Goal: Task Accomplishment & Management: Complete application form

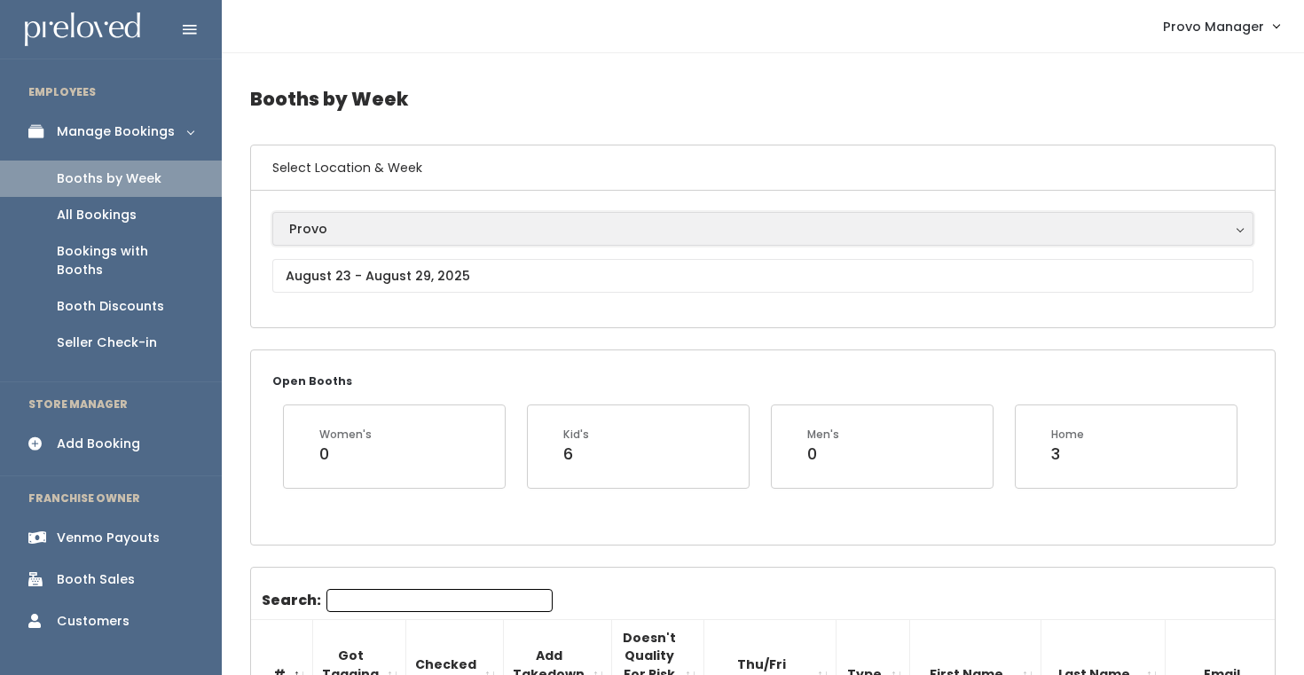
click at [373, 240] on button "Provo" at bounding box center [762, 229] width 981 height 34
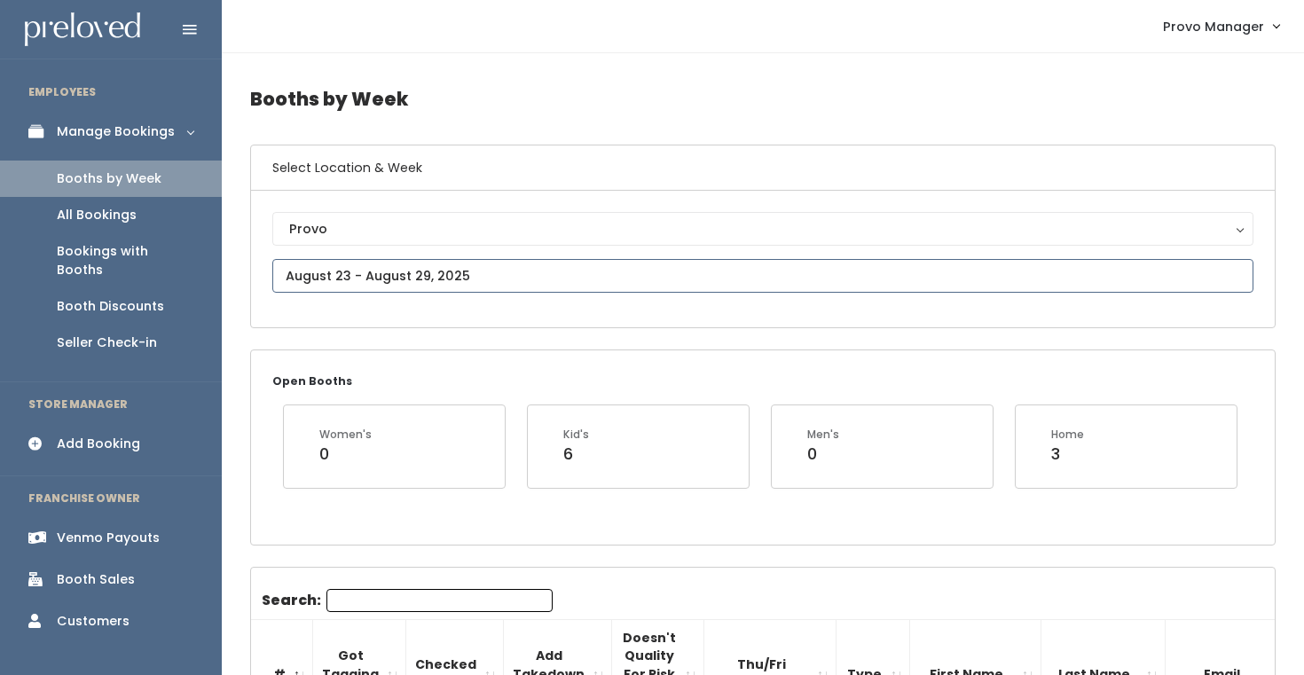
click at [368, 282] on input "text" at bounding box center [762, 276] width 981 height 34
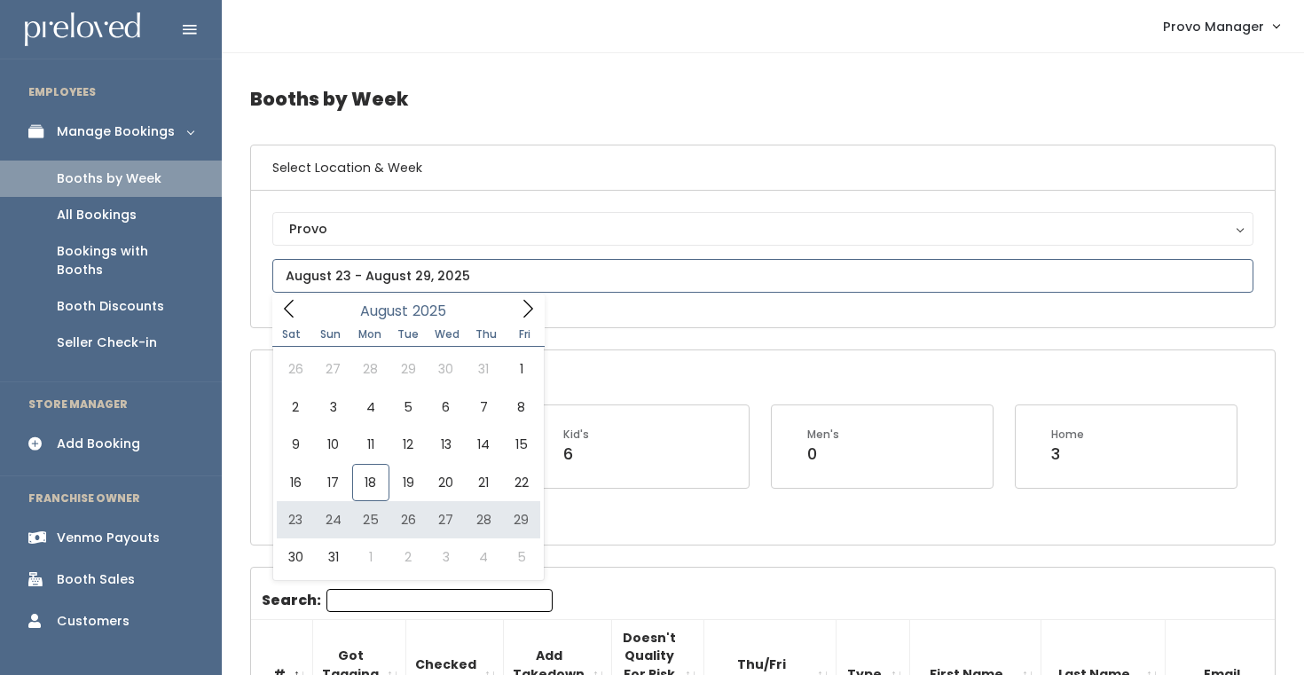
type input "August 23 to August 29"
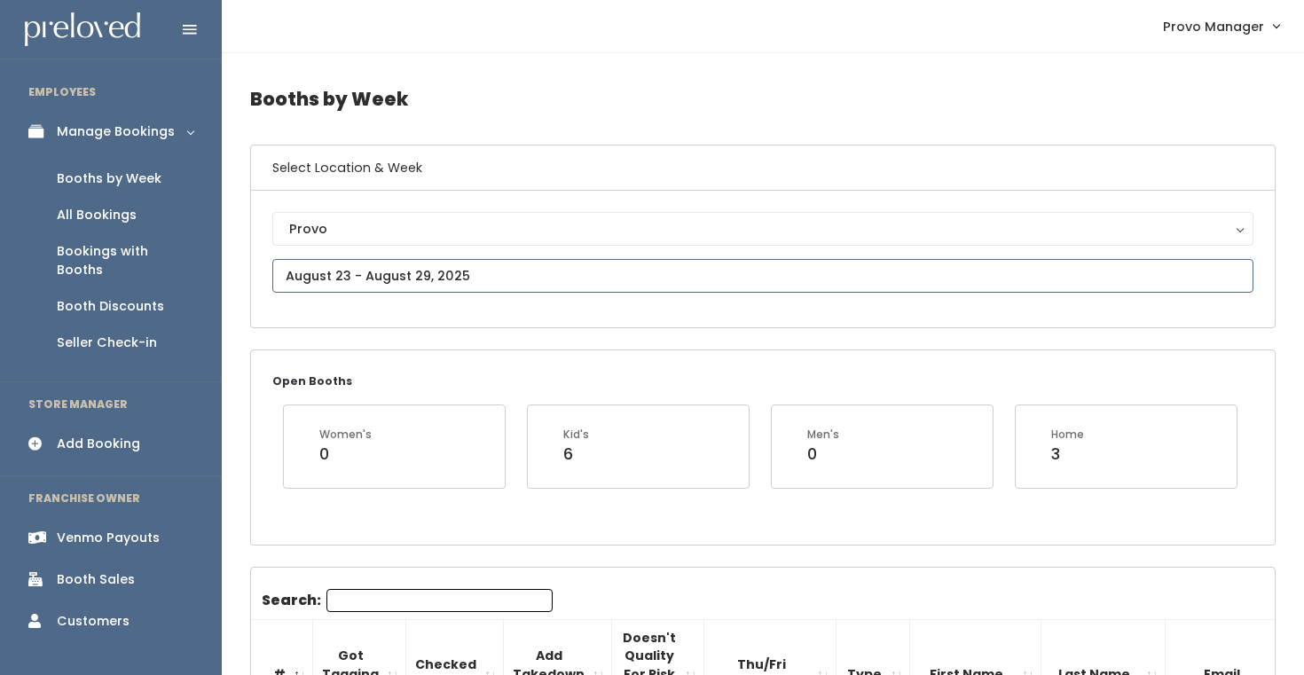
click at [423, 274] on input "text" at bounding box center [762, 276] width 981 height 34
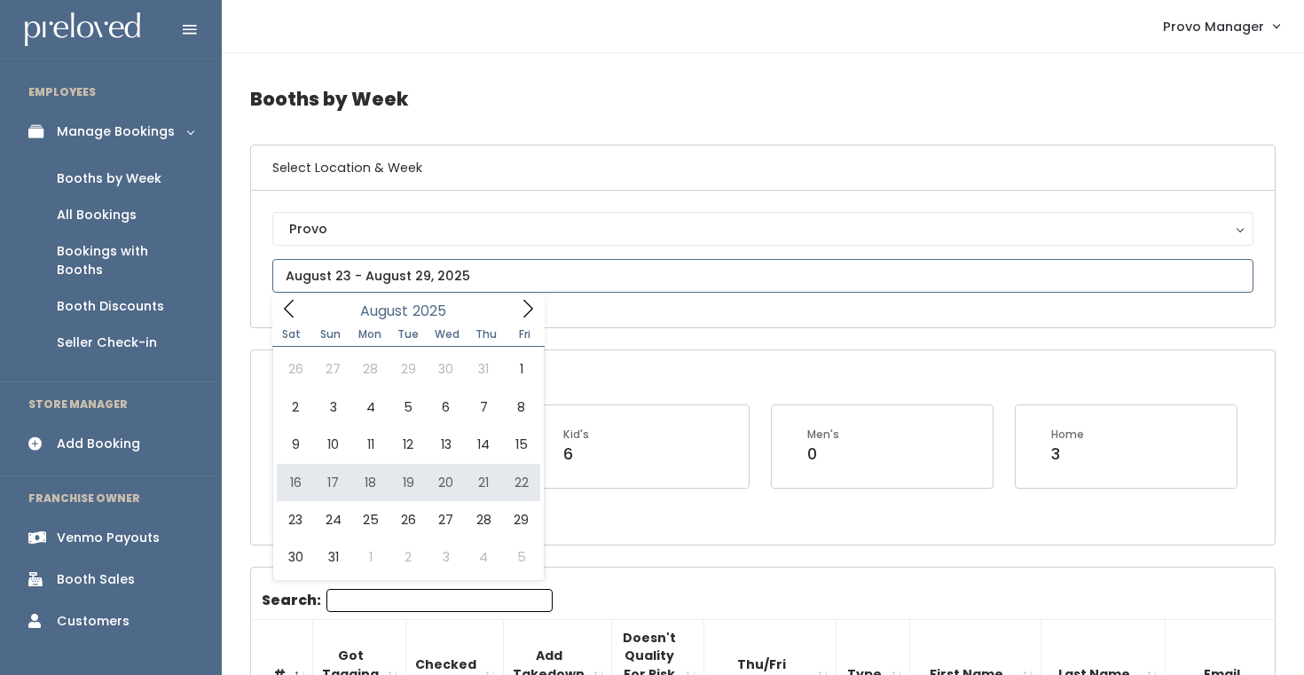
type input "[DATE] to [DATE]"
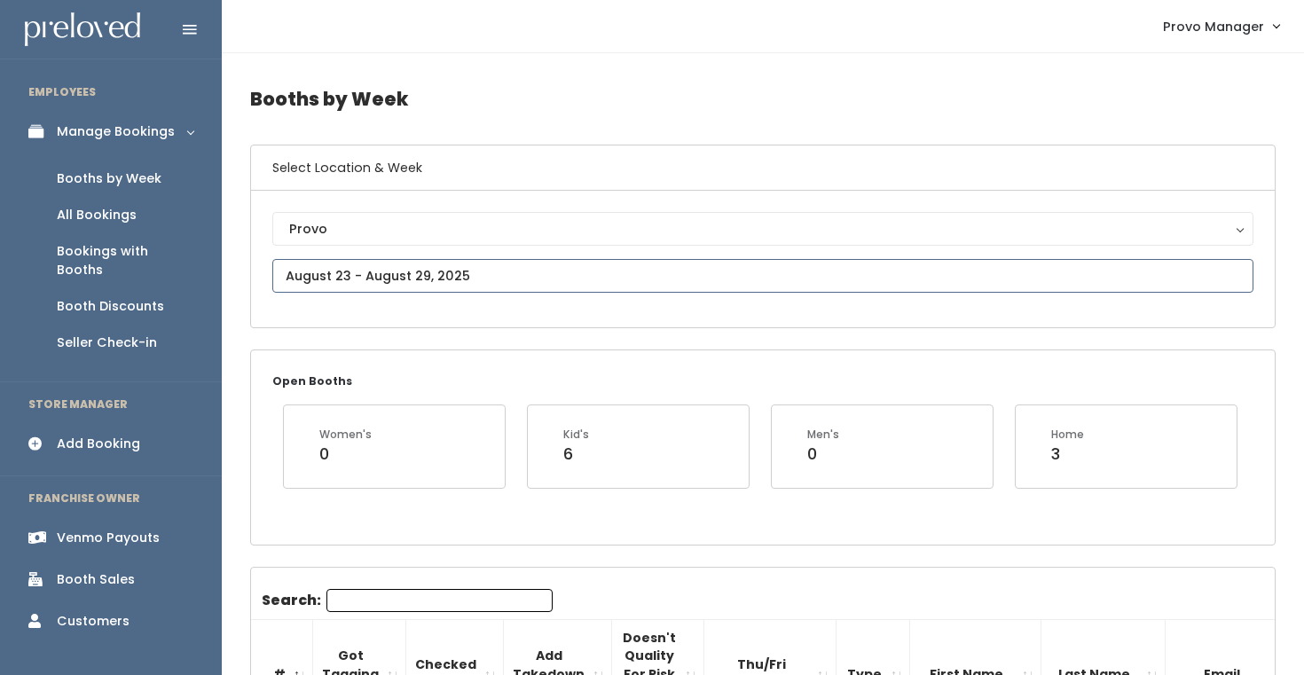
click at [400, 279] on input "text" at bounding box center [762, 276] width 981 height 34
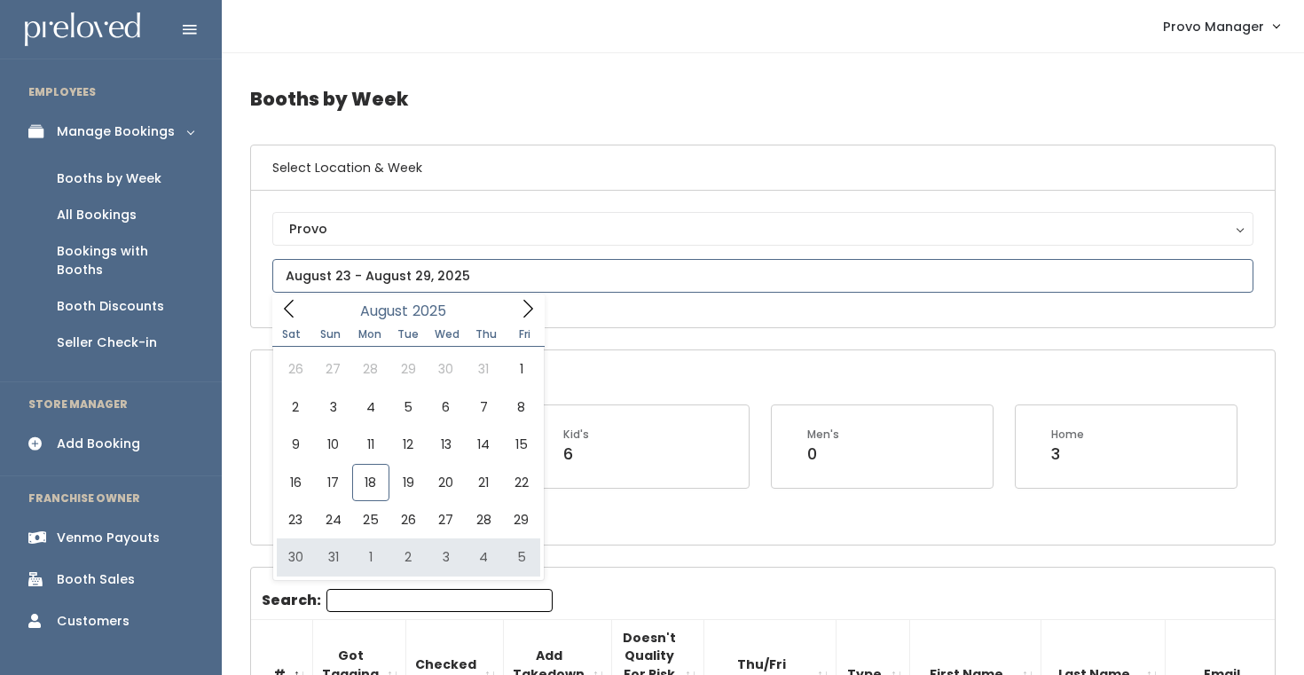
type input "August 30 to September 5"
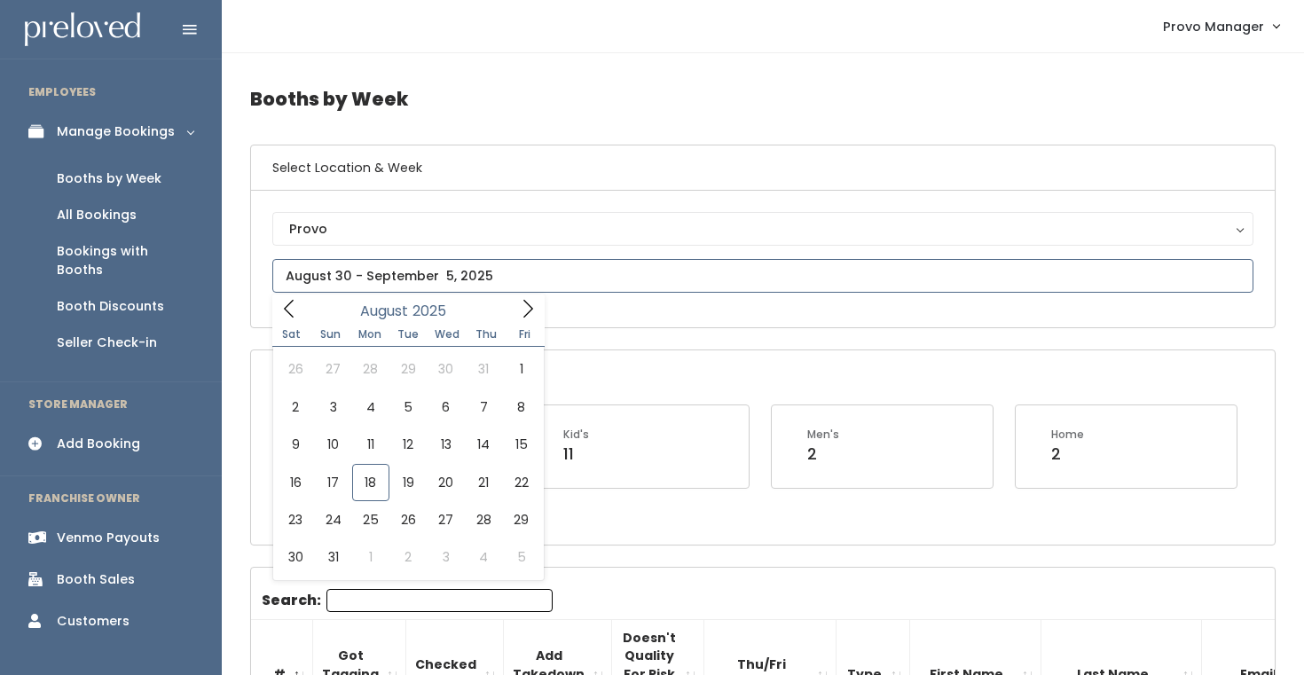
click at [526, 310] on icon at bounding box center [528, 309] width 20 height 20
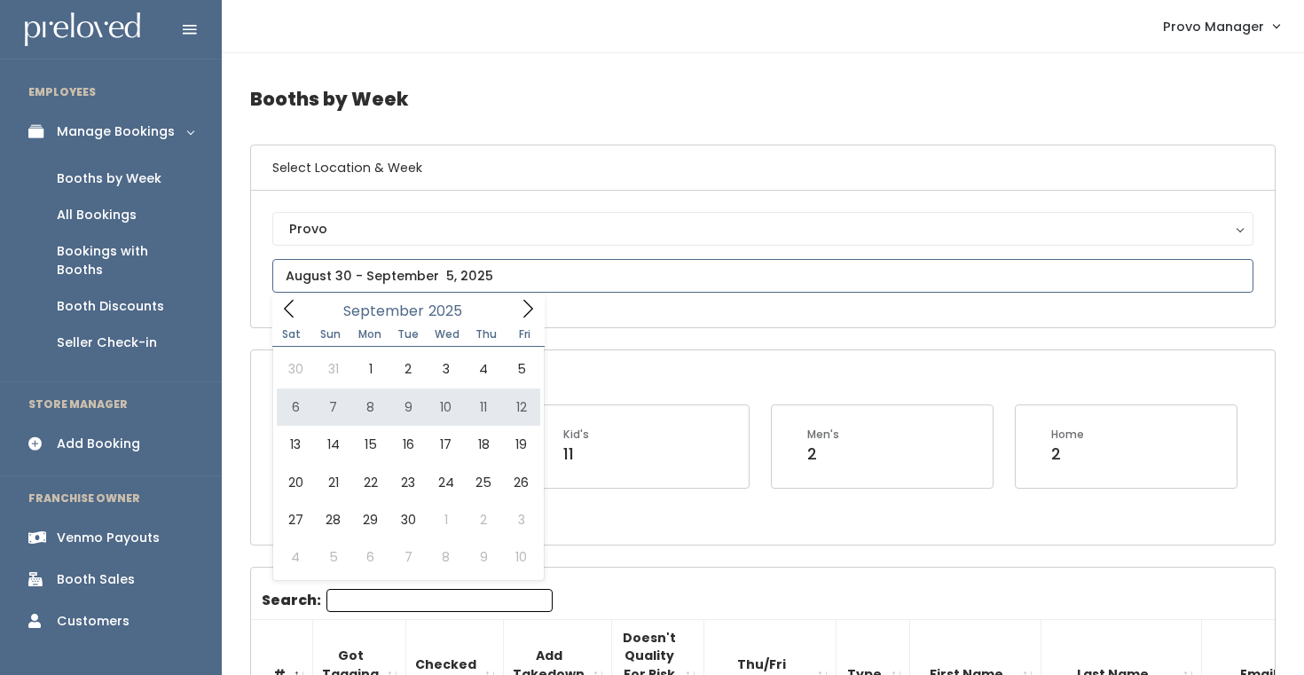
type input "September 6 to September 12"
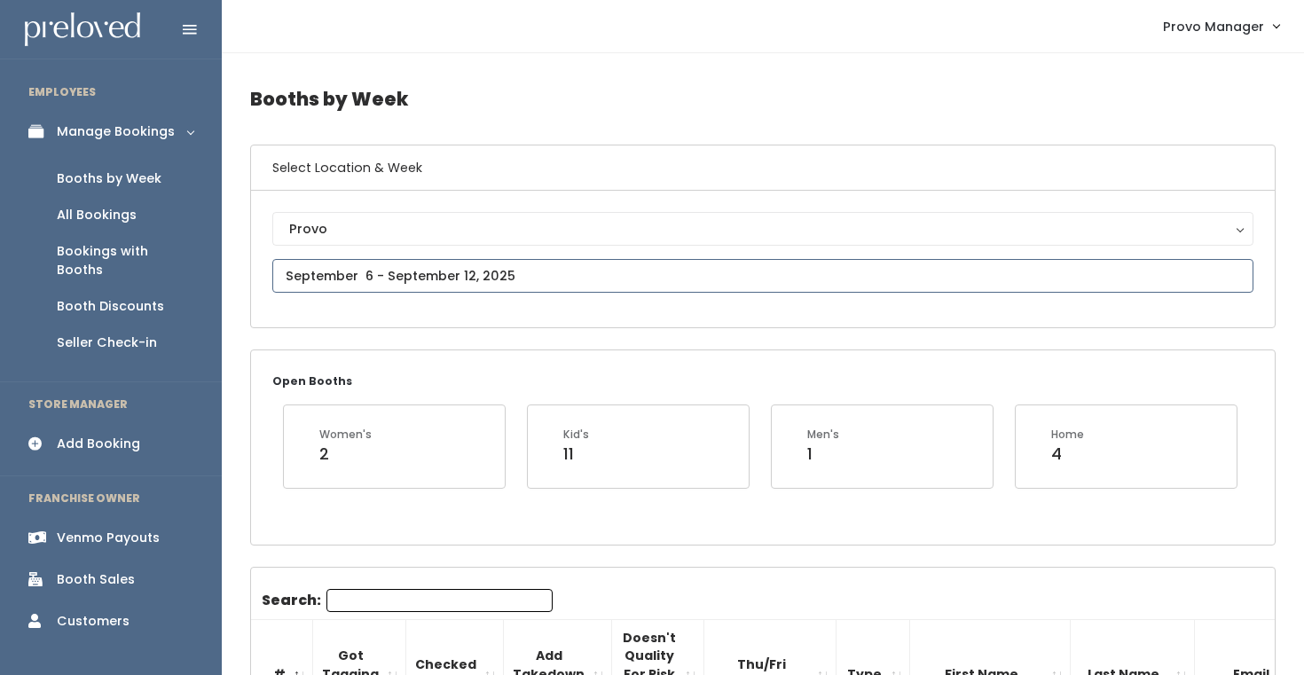
click at [433, 282] on input "text" at bounding box center [762, 276] width 981 height 34
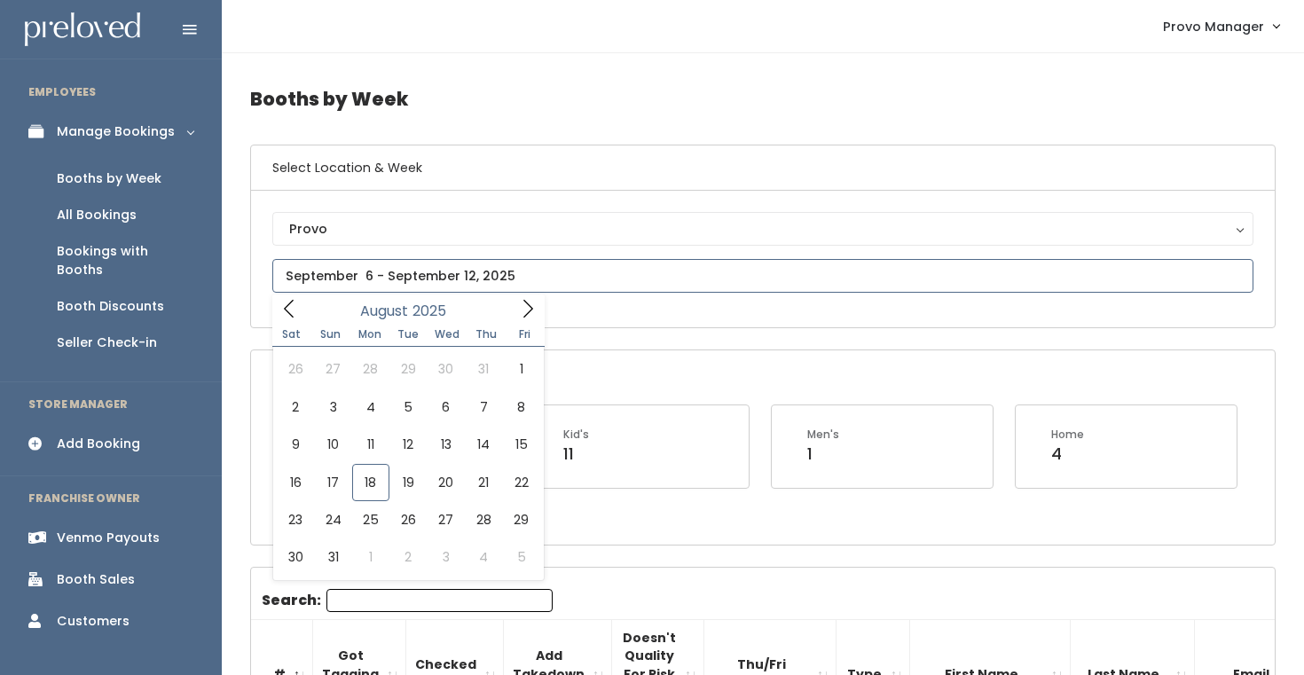
click at [524, 301] on icon at bounding box center [528, 309] width 10 height 18
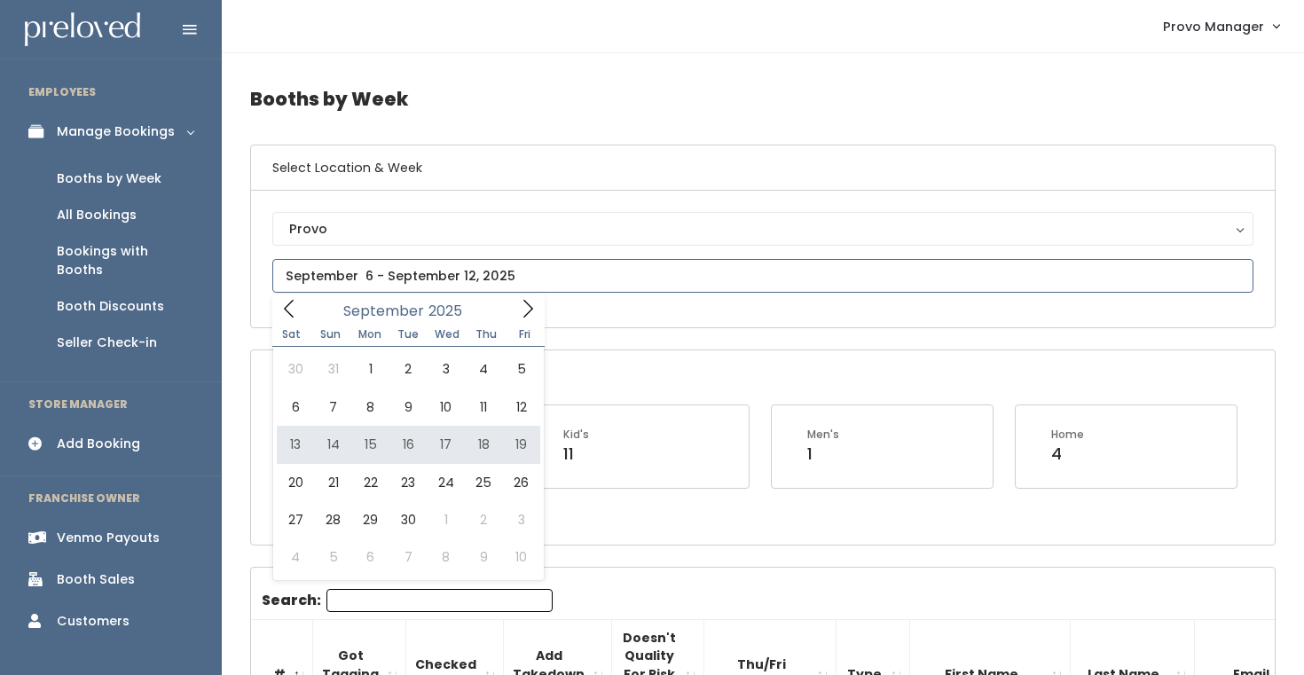
type input "September 13 to September 19"
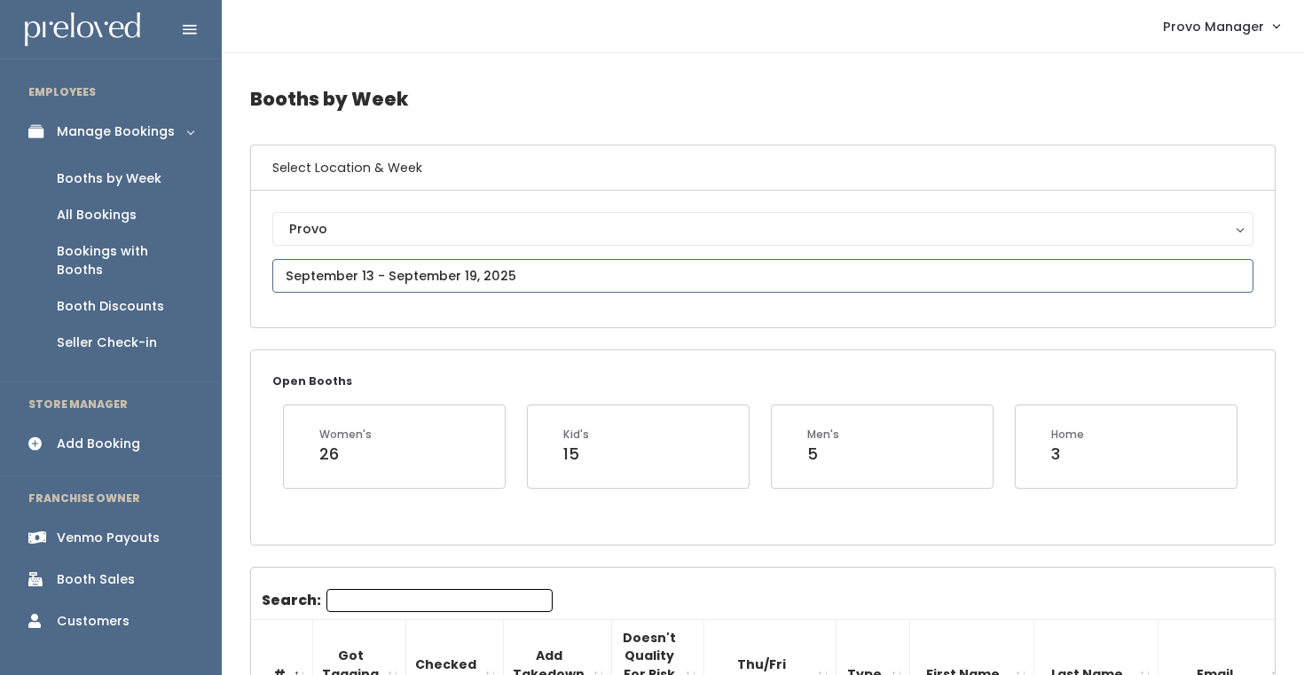
click at [365, 278] on input "text" at bounding box center [762, 276] width 981 height 34
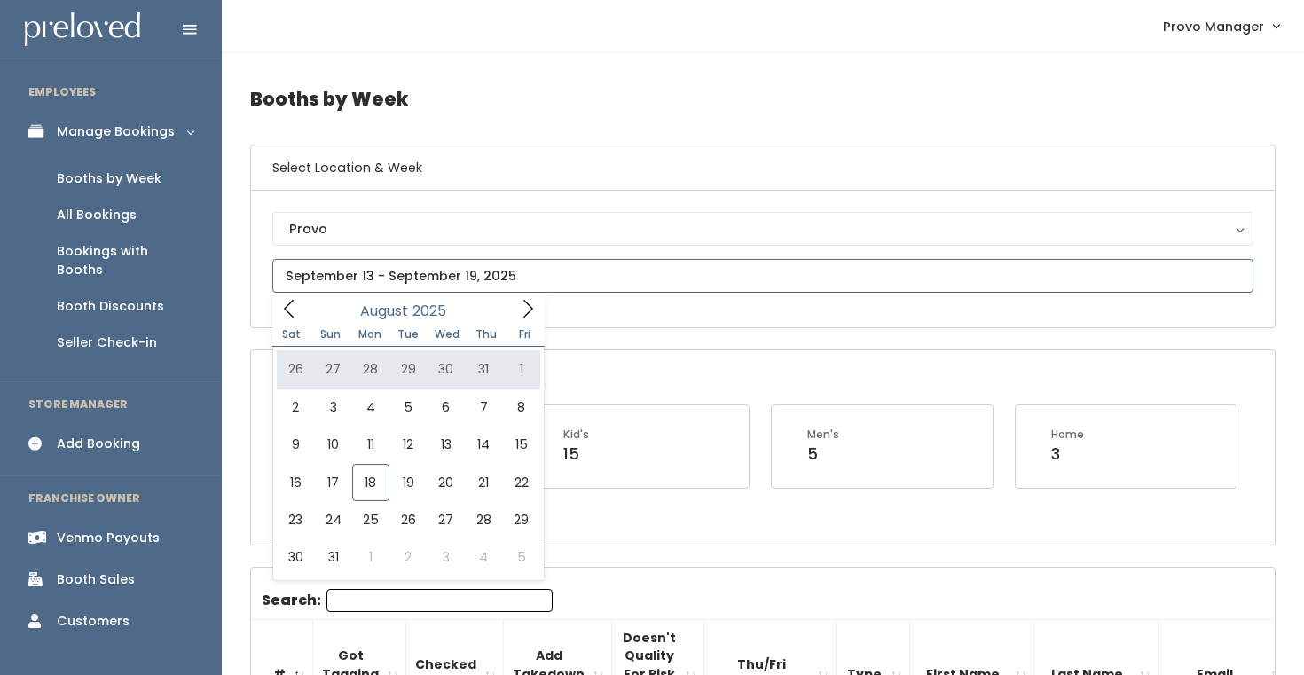
click at [523, 312] on icon at bounding box center [528, 309] width 20 height 20
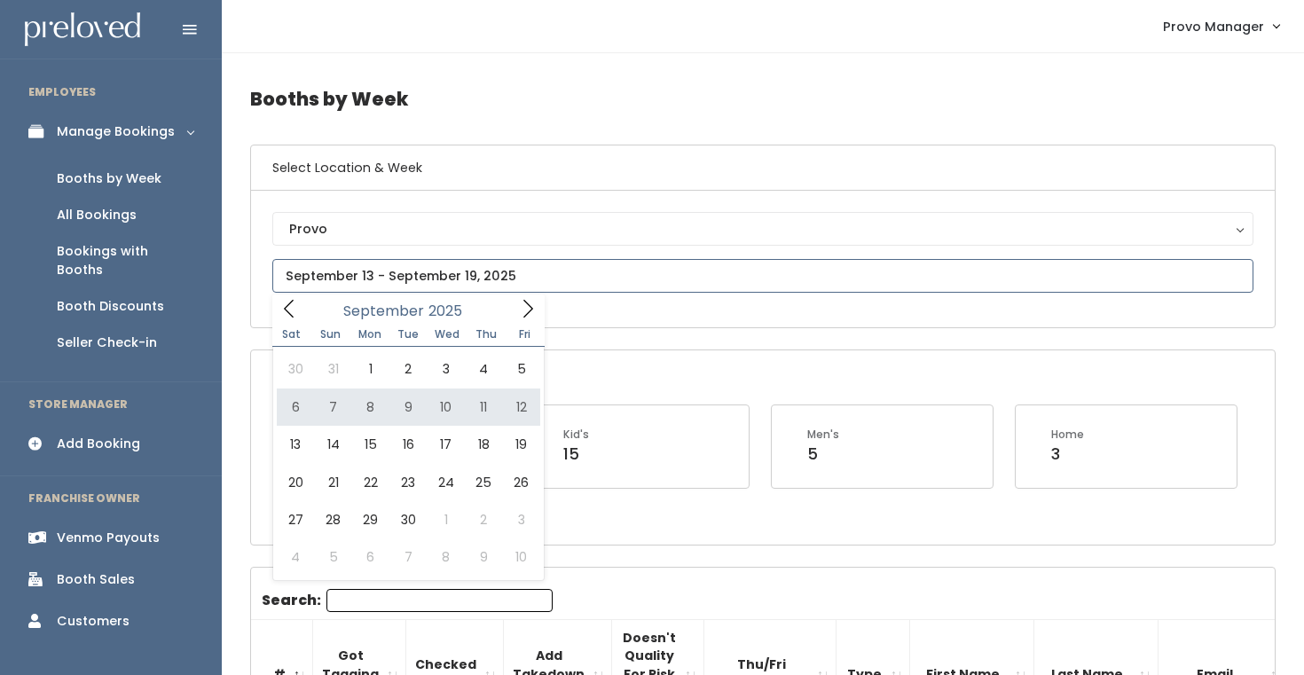
type input "September 6 to September 12"
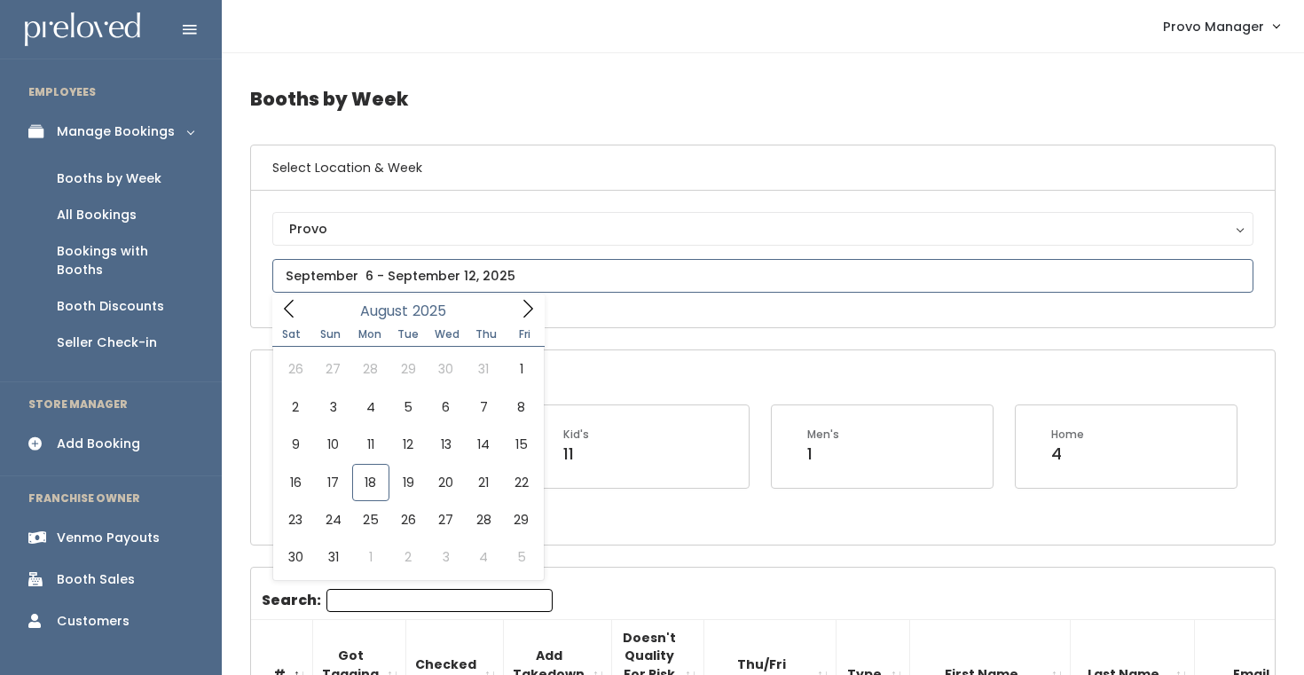
click at [436, 275] on input "text" at bounding box center [762, 276] width 981 height 34
click at [529, 305] on icon at bounding box center [528, 309] width 20 height 20
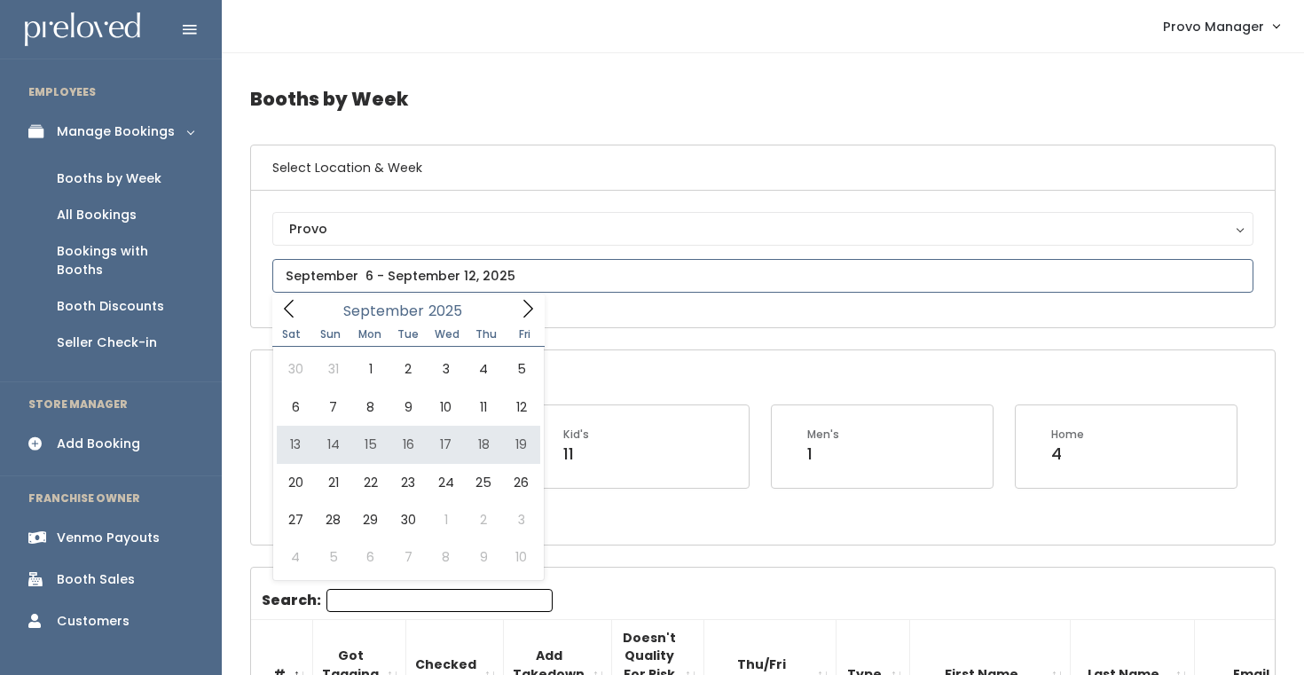
type input "September 13 to September 19"
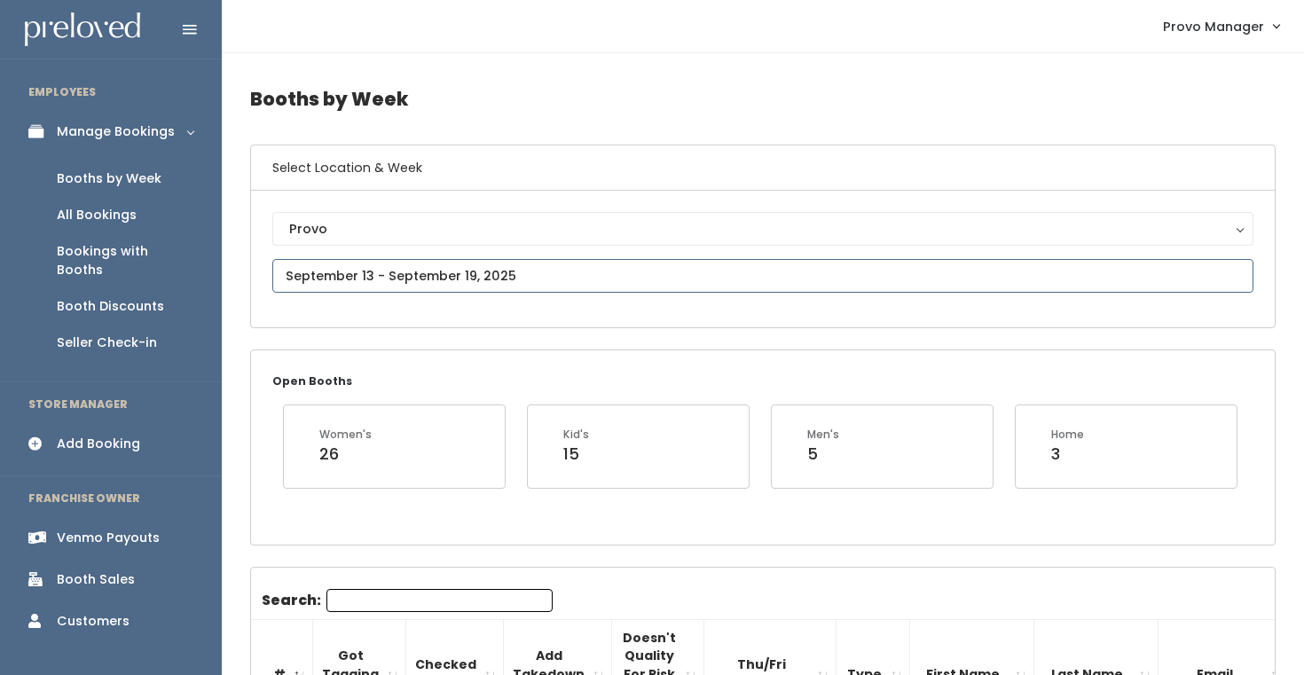
click at [434, 279] on input "text" at bounding box center [762, 276] width 981 height 34
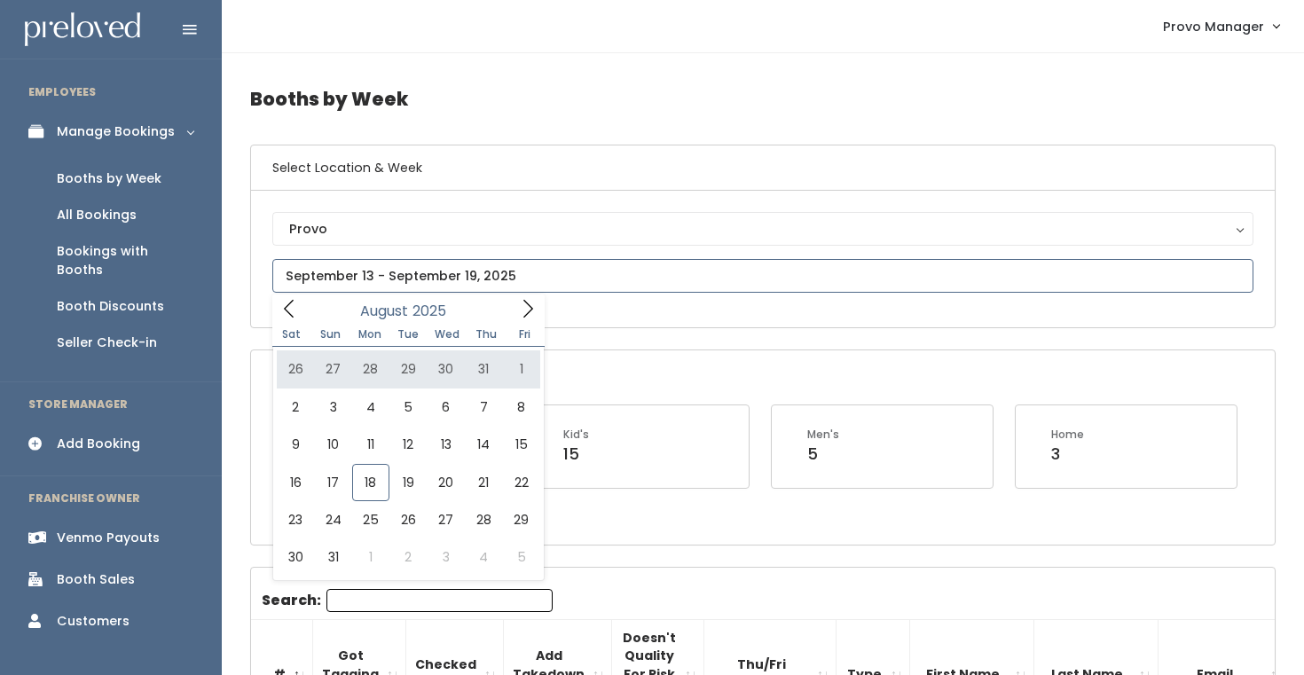
click at [525, 318] on icon at bounding box center [528, 309] width 20 height 20
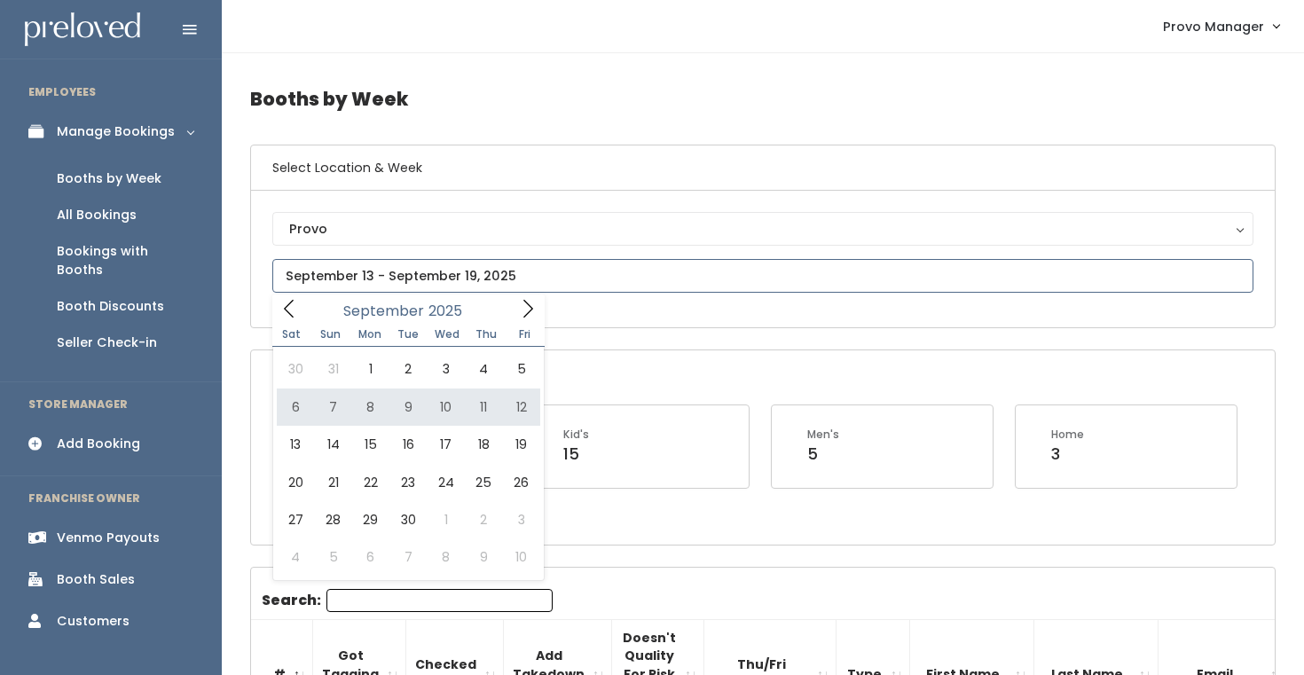
type input "September 6 to September 12"
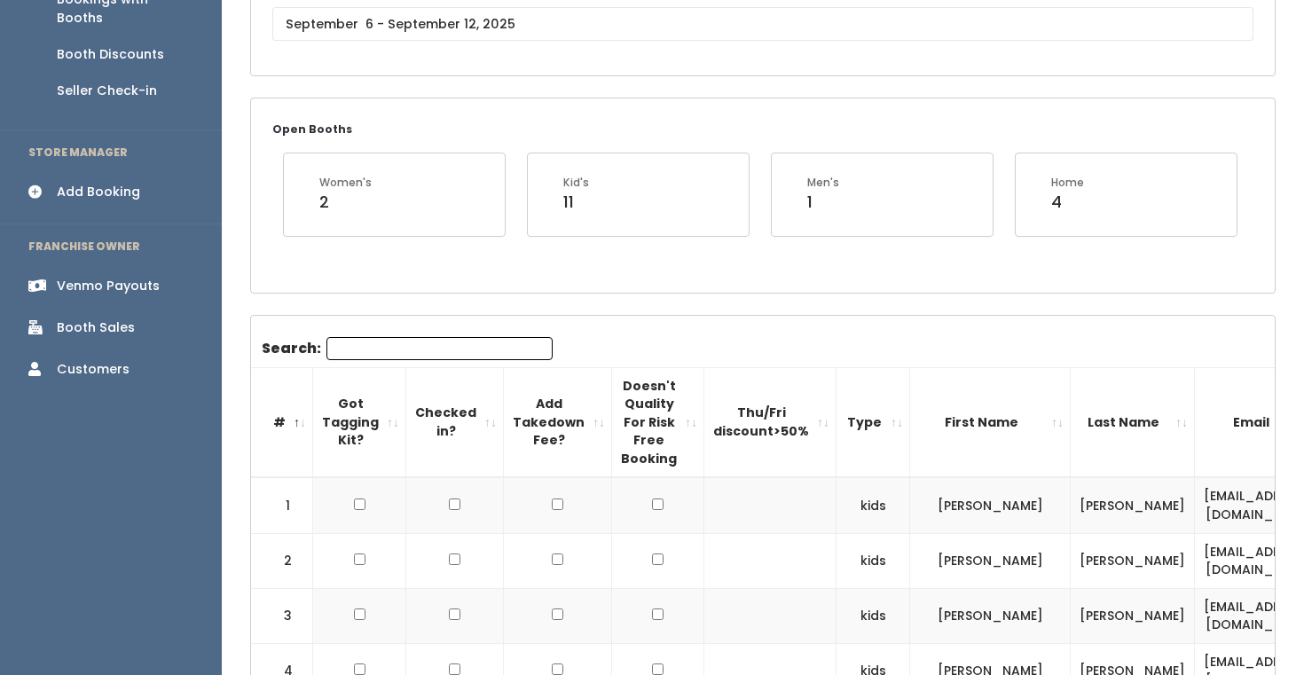
scroll to position [263, 0]
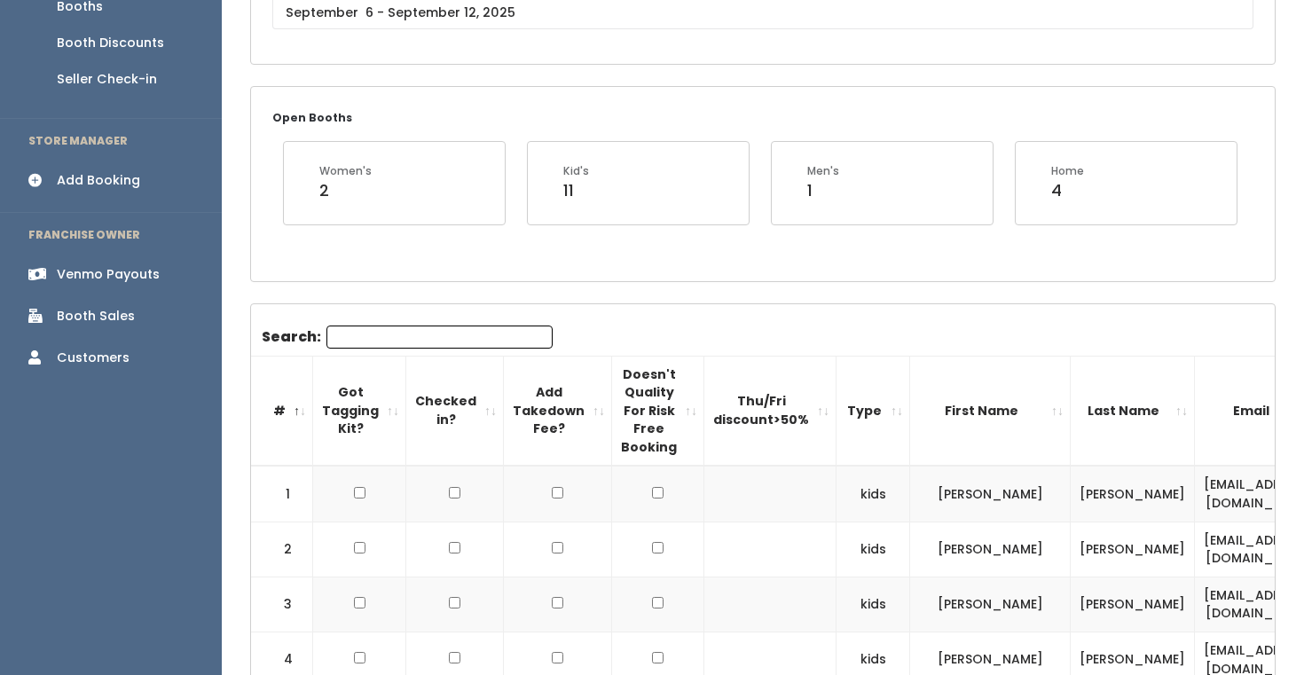
click at [384, 342] on input "Search:" at bounding box center [439, 337] width 226 height 23
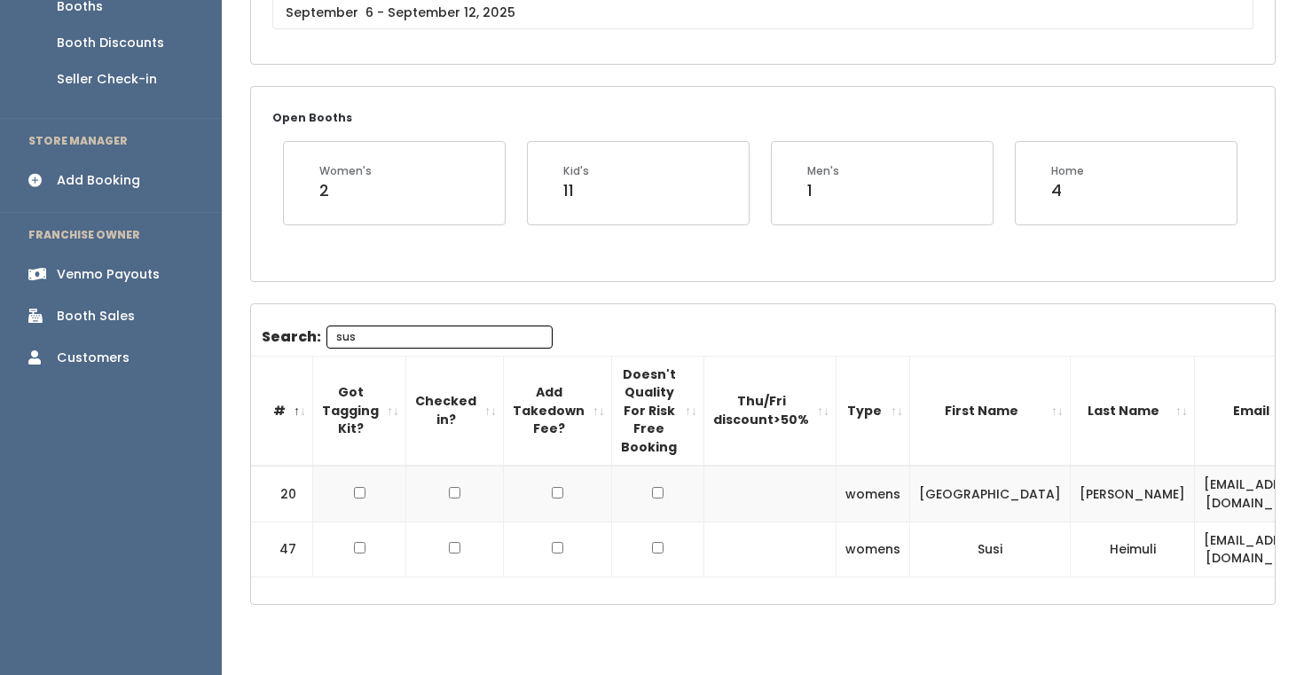
scroll to position [244, 0]
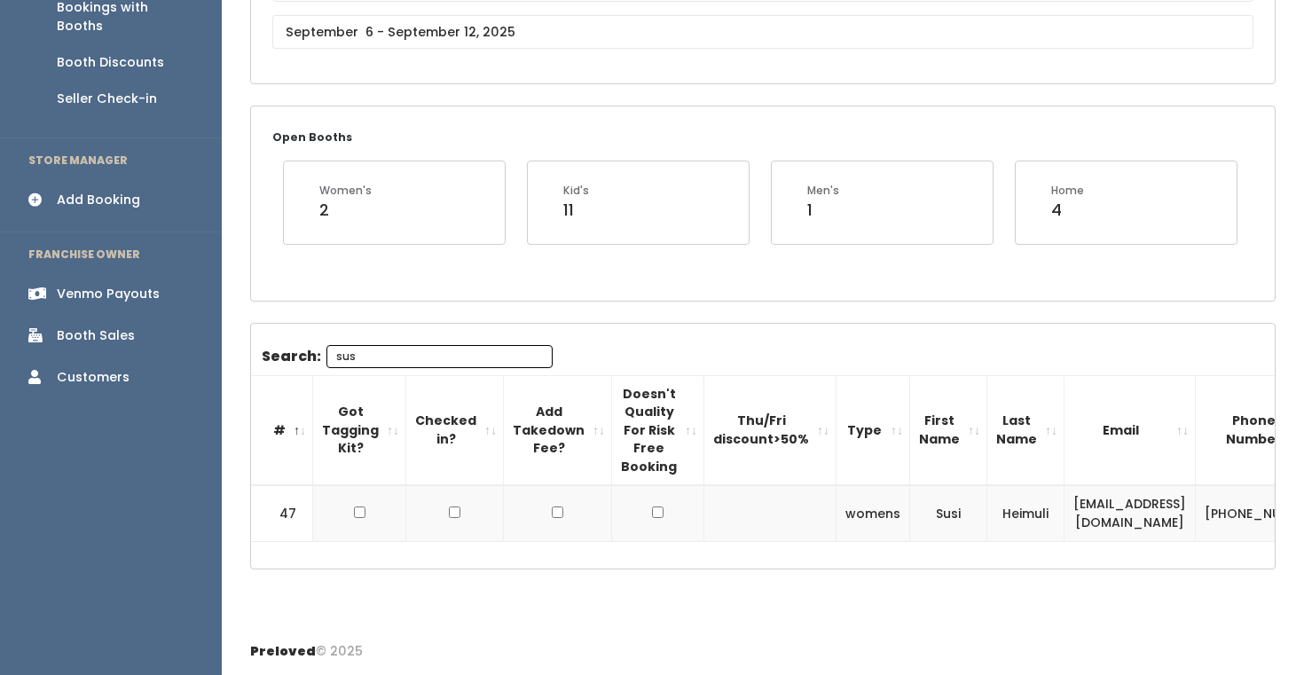
type input "sus"
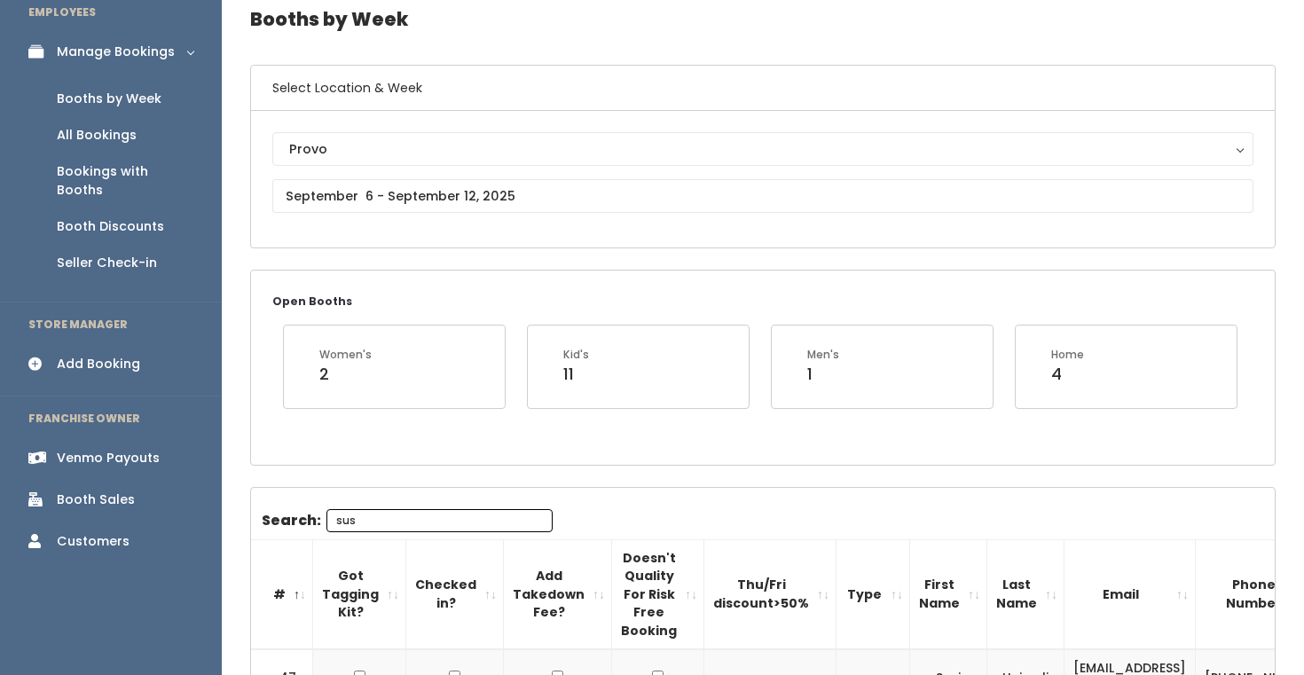
scroll to position [0, 0]
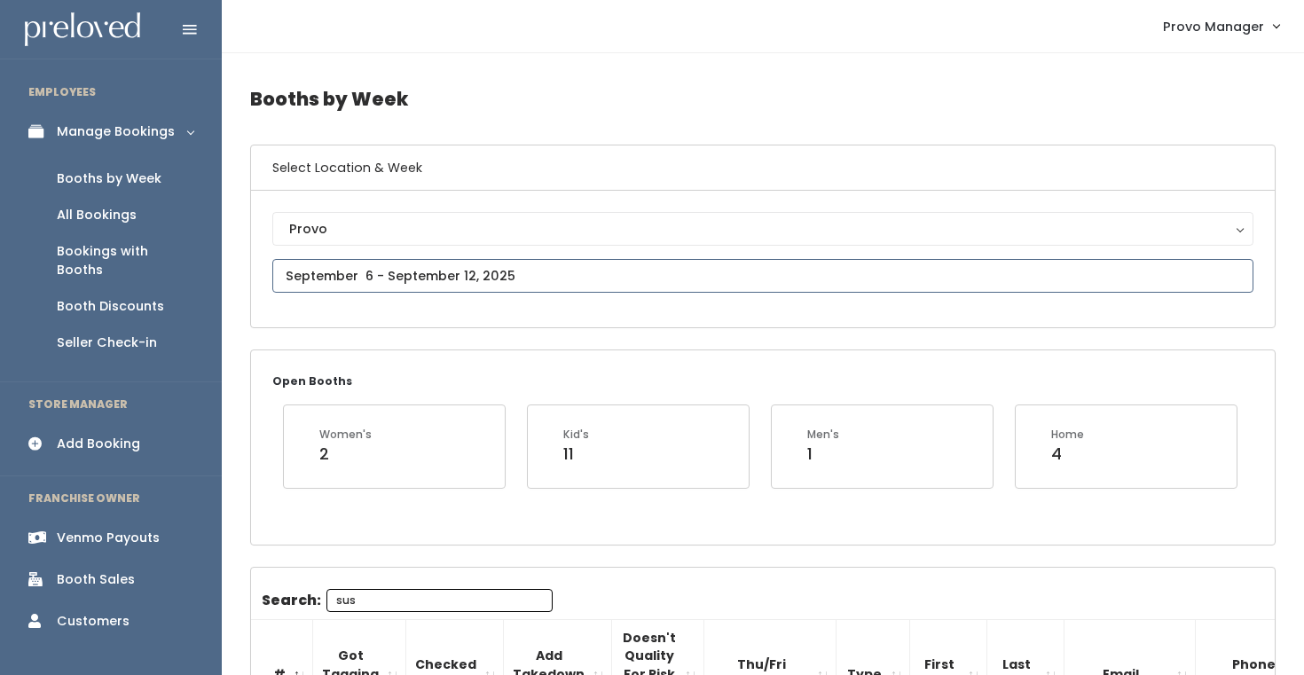
click at [453, 276] on input "text" at bounding box center [762, 276] width 981 height 34
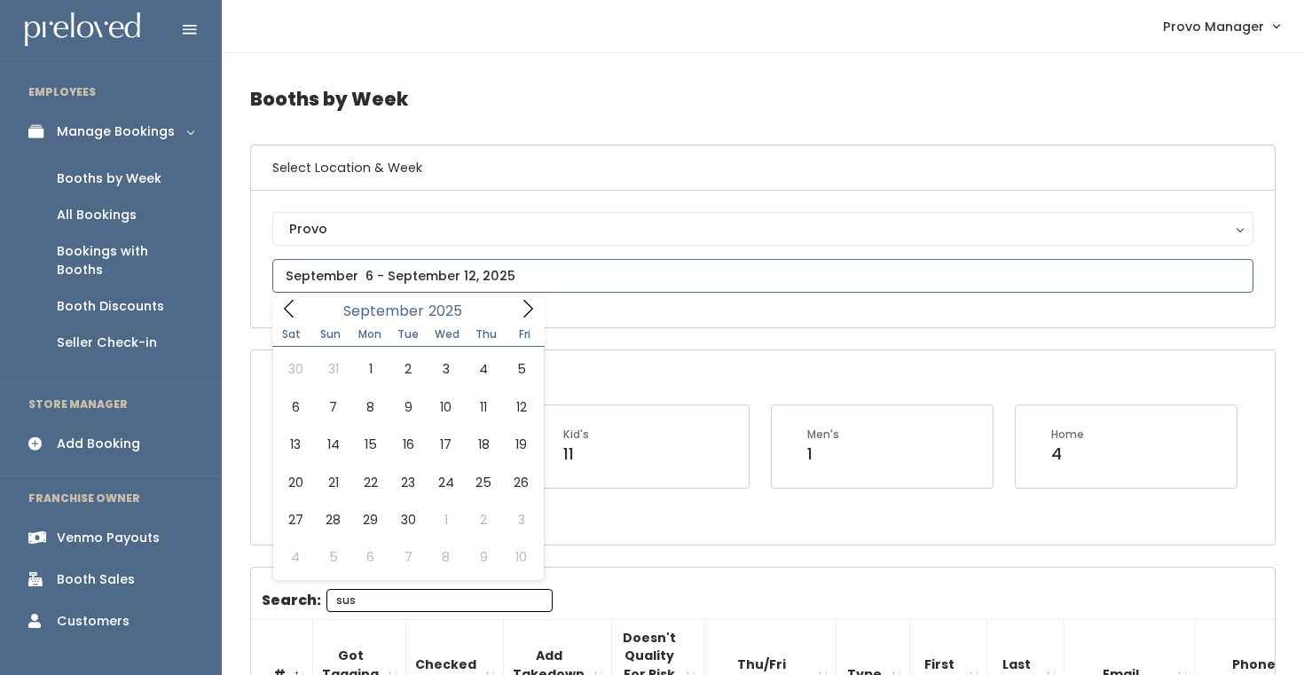
click at [528, 304] on icon at bounding box center [528, 309] width 10 height 18
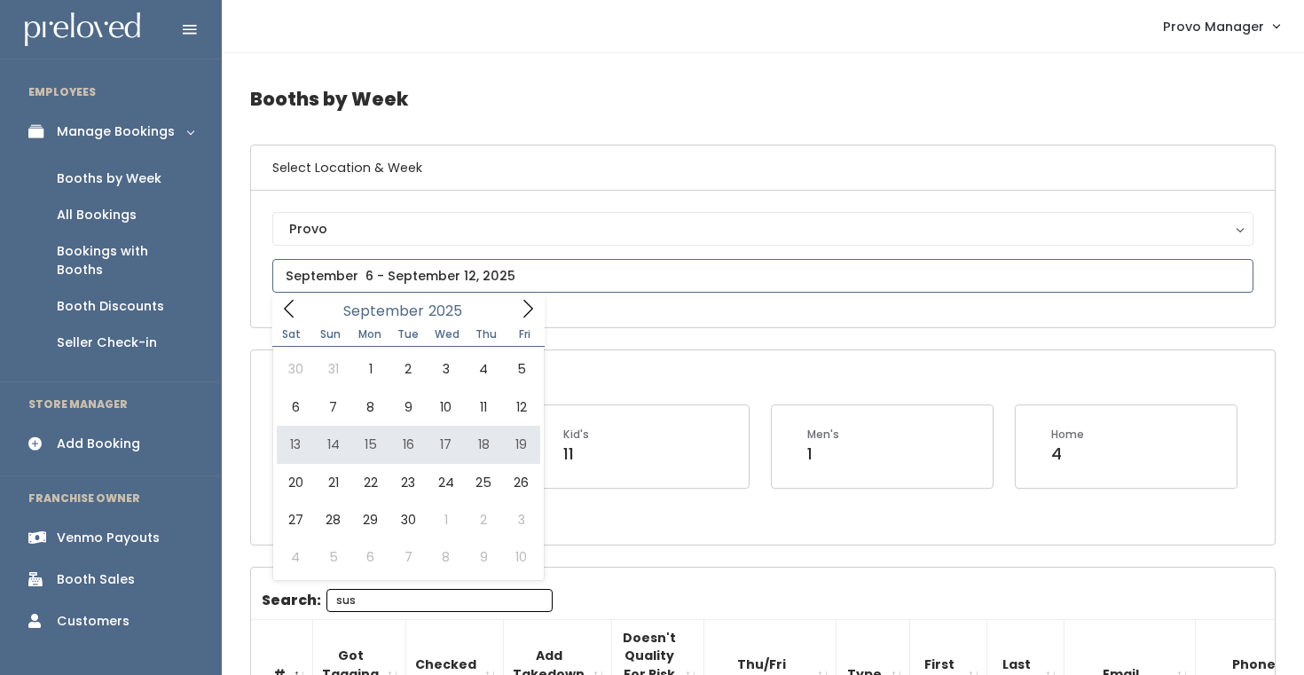
type input "September 13 to September 19"
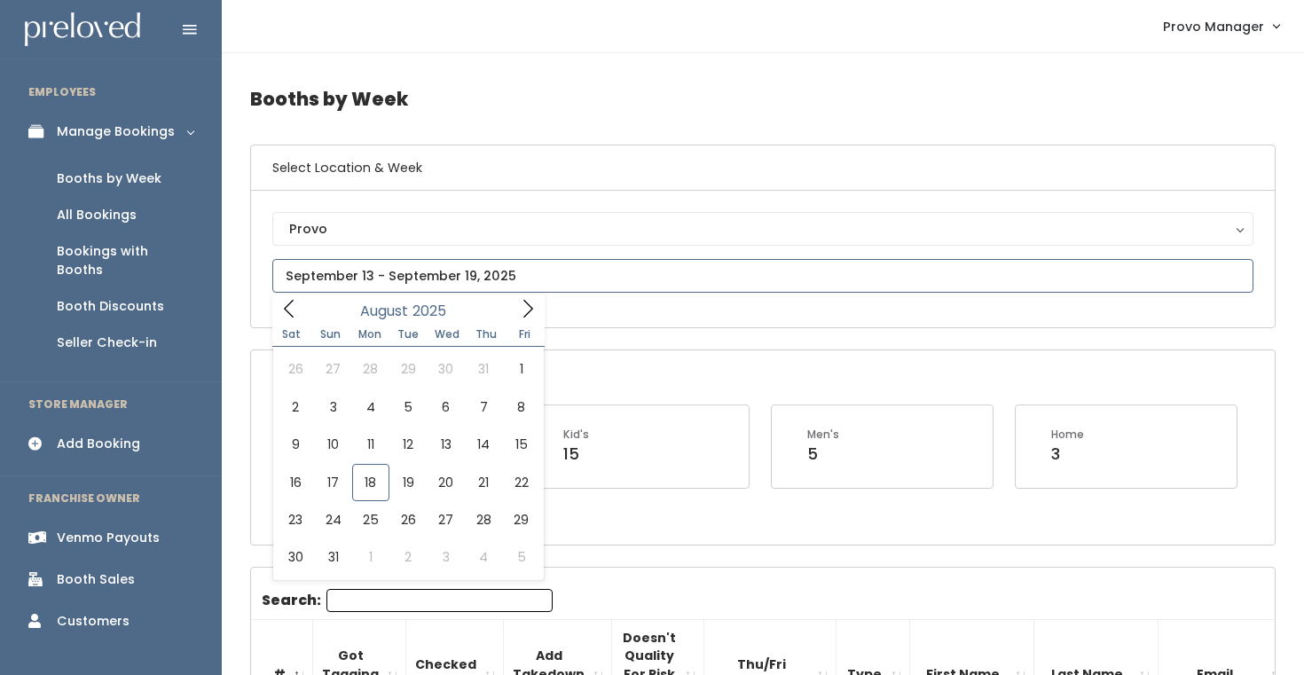
click at [456, 279] on input "text" at bounding box center [762, 276] width 981 height 34
type input "August 23 to August 29"
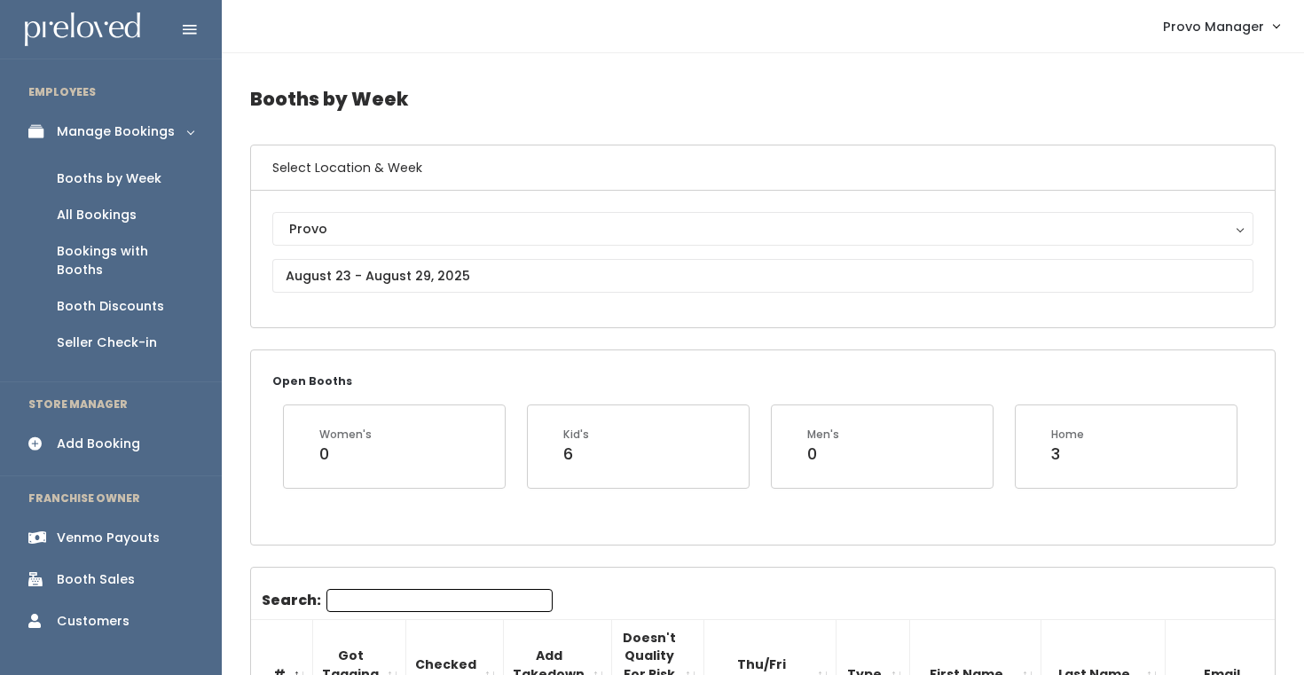
click at [358, 609] on input "Search:" at bounding box center [439, 600] width 226 height 23
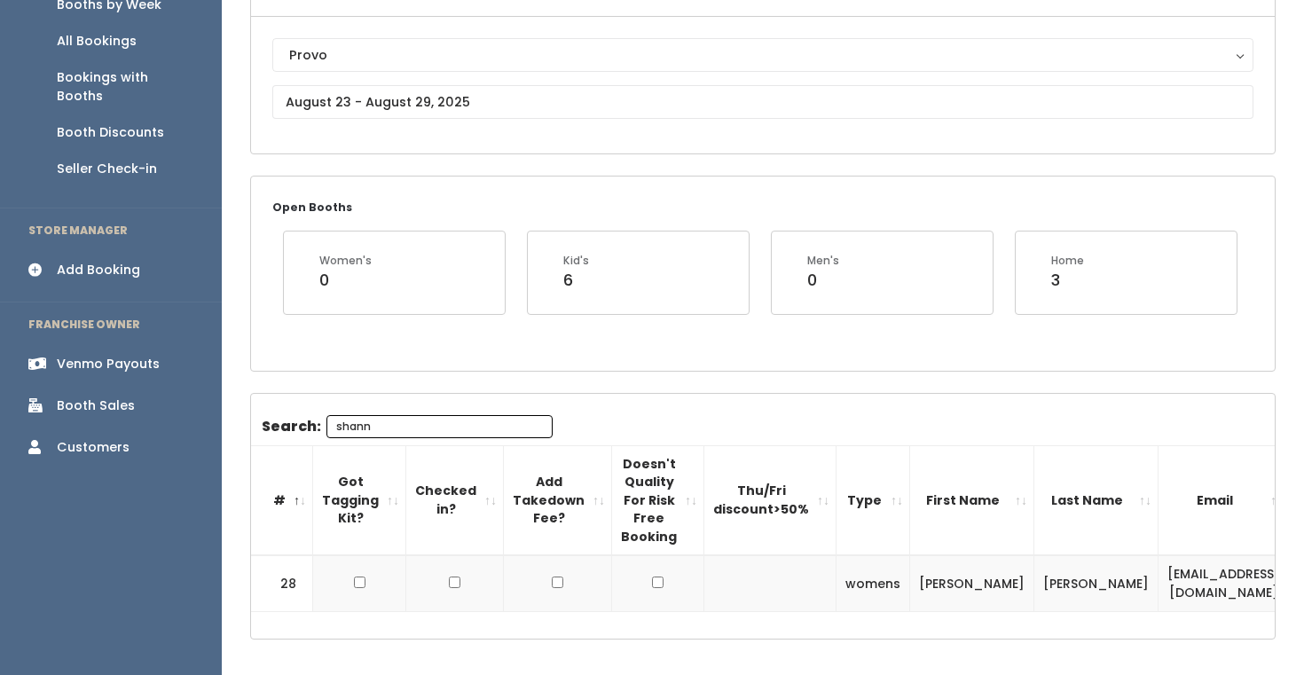
scroll to position [217, 0]
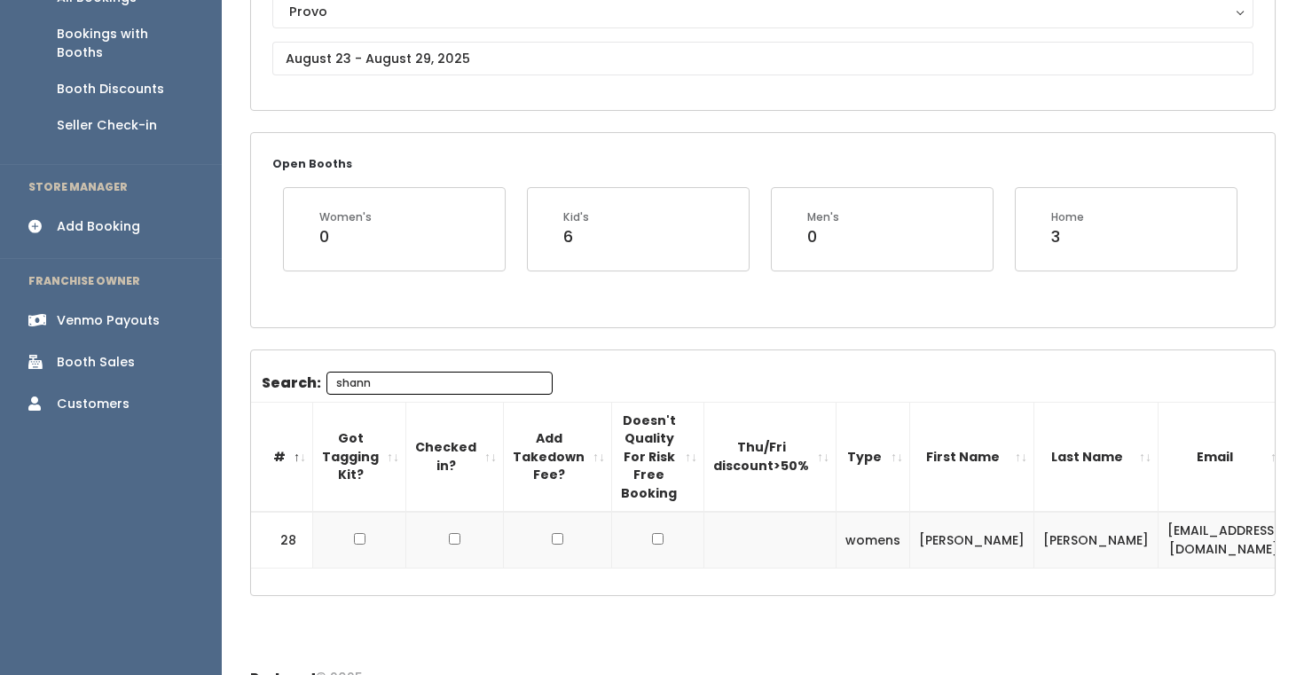
type input "shann"
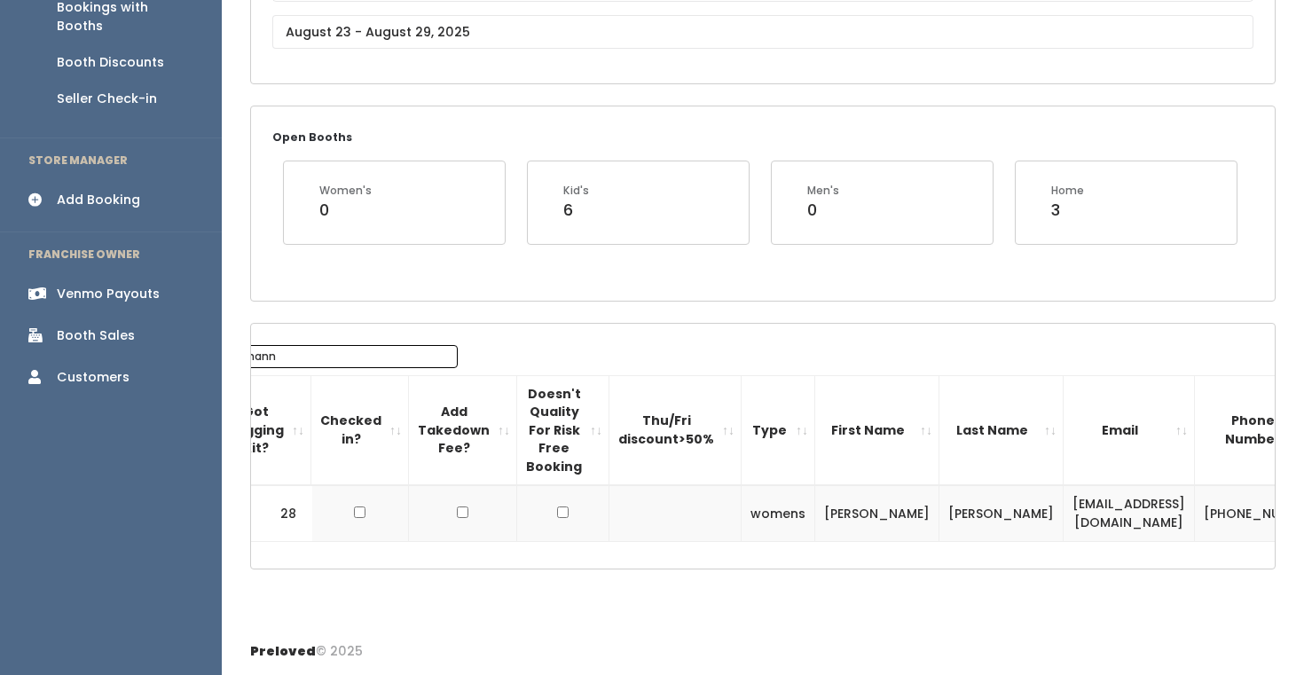
scroll to position [0, 165]
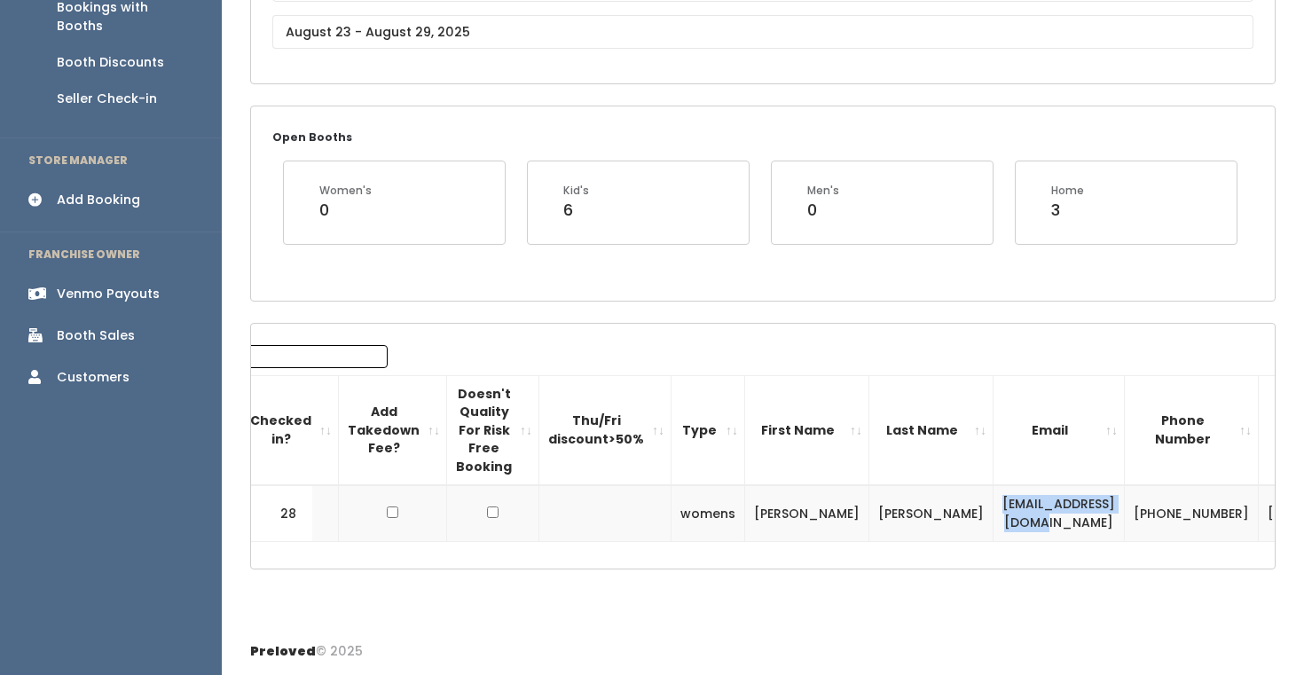
drag, startPoint x: 1028, startPoint y: 511, endPoint x: 876, endPoint y: 509, distance: 151.7
click at [994, 510] on td "[EMAIL_ADDRESS][DOMAIN_NAME]" at bounding box center [1059, 513] width 131 height 56
copy td "[EMAIL_ADDRESS][DOMAIN_NAME]"
click at [121, 191] on div "Add Booking" at bounding box center [98, 200] width 83 height 19
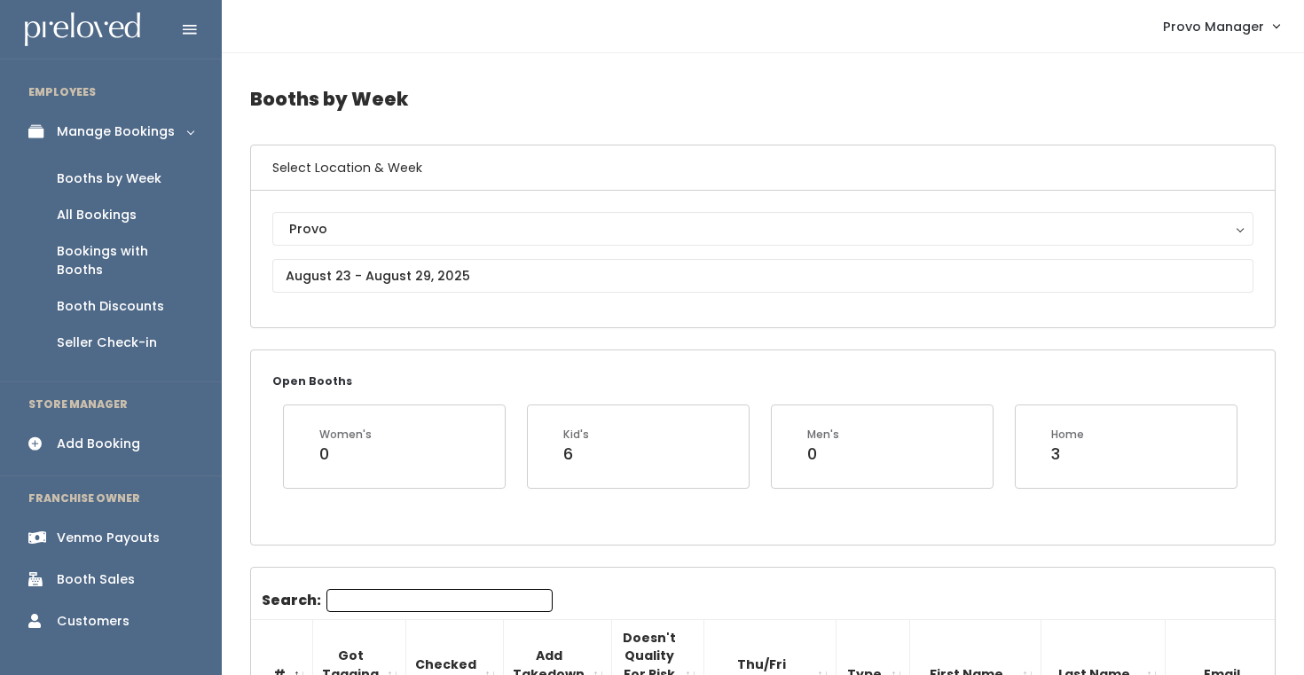
click at [391, 590] on input "Search:" at bounding box center [439, 600] width 226 height 23
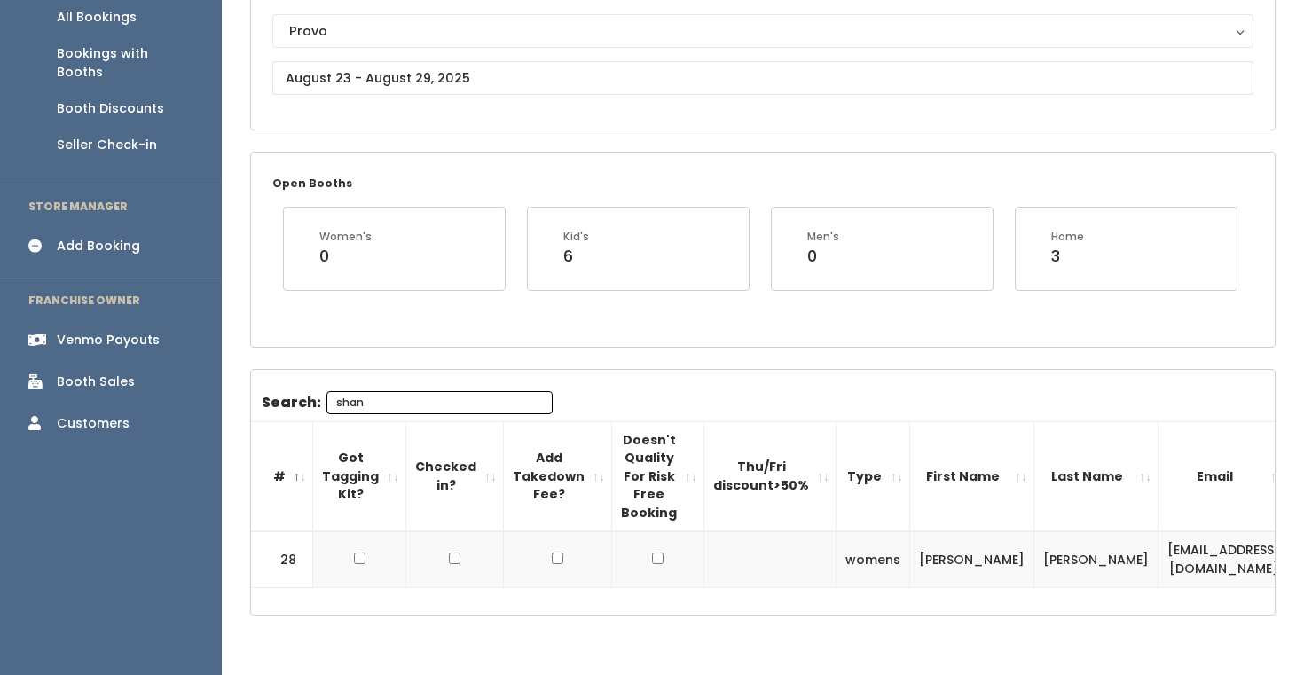
scroll to position [197, 0]
type input "shan"
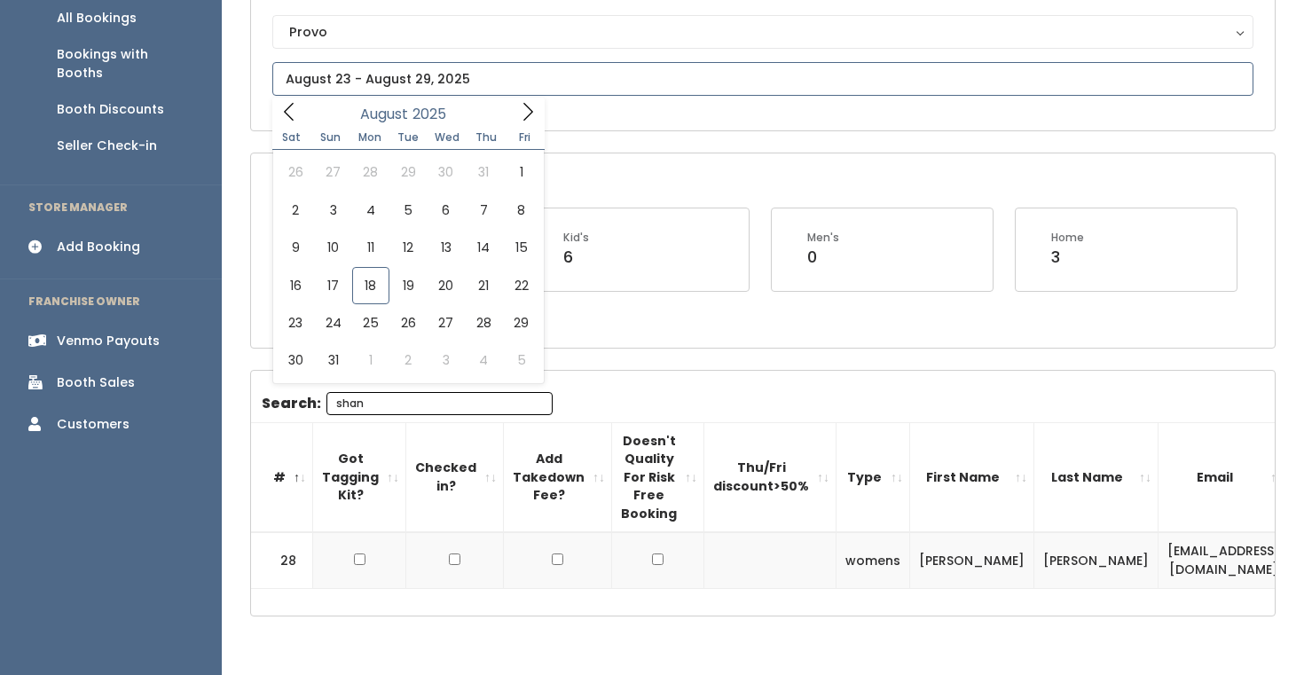
click at [441, 75] on input "text" at bounding box center [762, 79] width 981 height 34
click at [526, 127] on div "Sat Sun Mon Tue Wed Thu Fri" at bounding box center [408, 137] width 272 height 25
click at [529, 103] on icon at bounding box center [528, 112] width 20 height 20
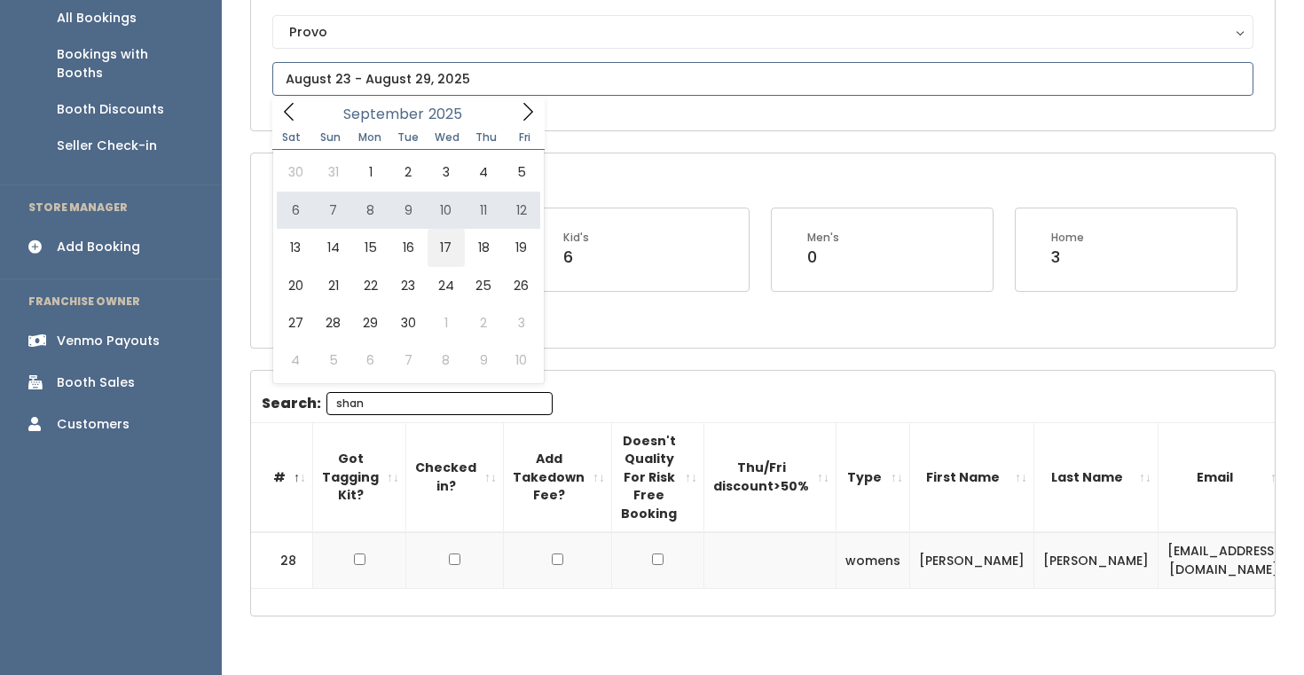
type input "September 13 to September 19"
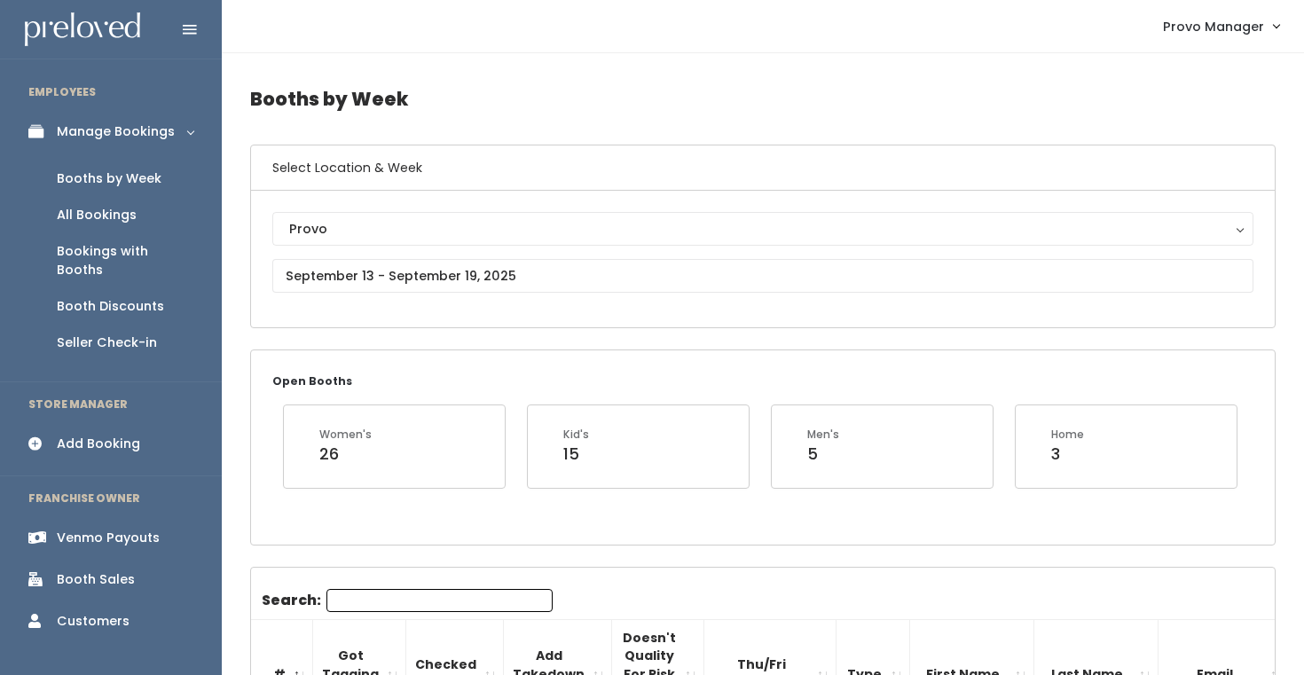
click at [410, 294] on div "Provo Provo" at bounding box center [762, 259] width 981 height 94
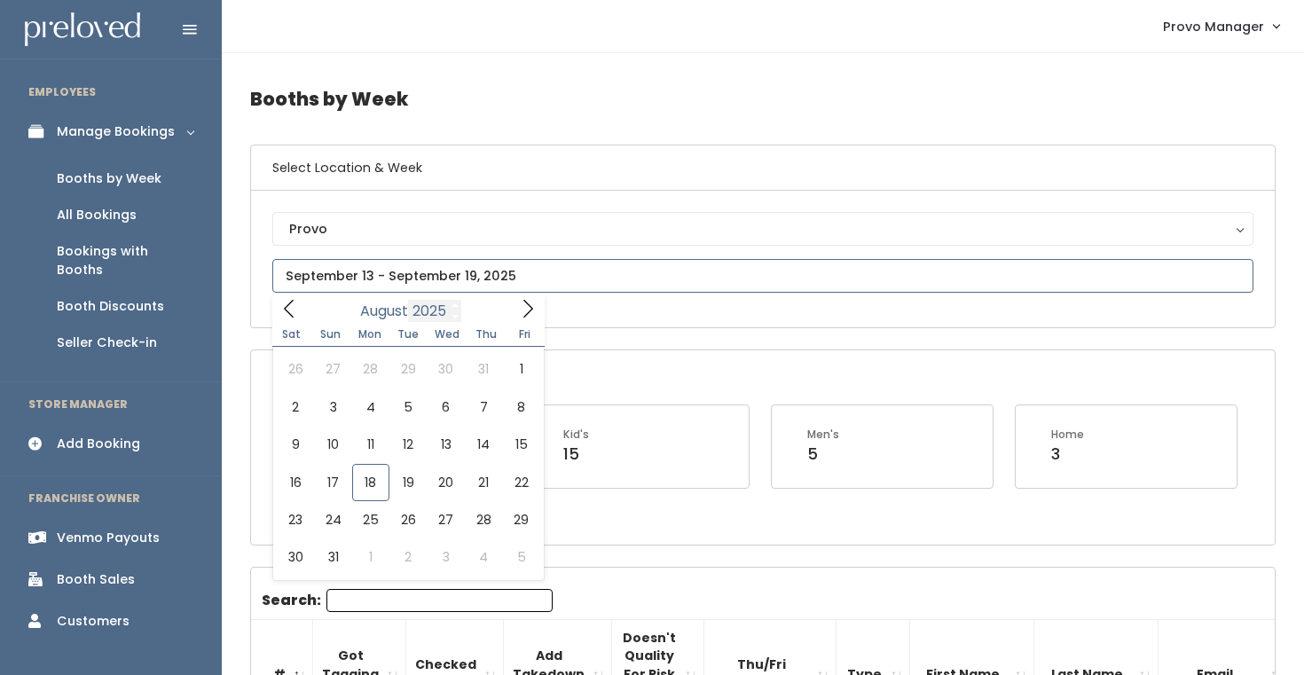
click at [430, 286] on input "text" at bounding box center [762, 276] width 981 height 34
click at [522, 318] on icon at bounding box center [528, 309] width 20 height 20
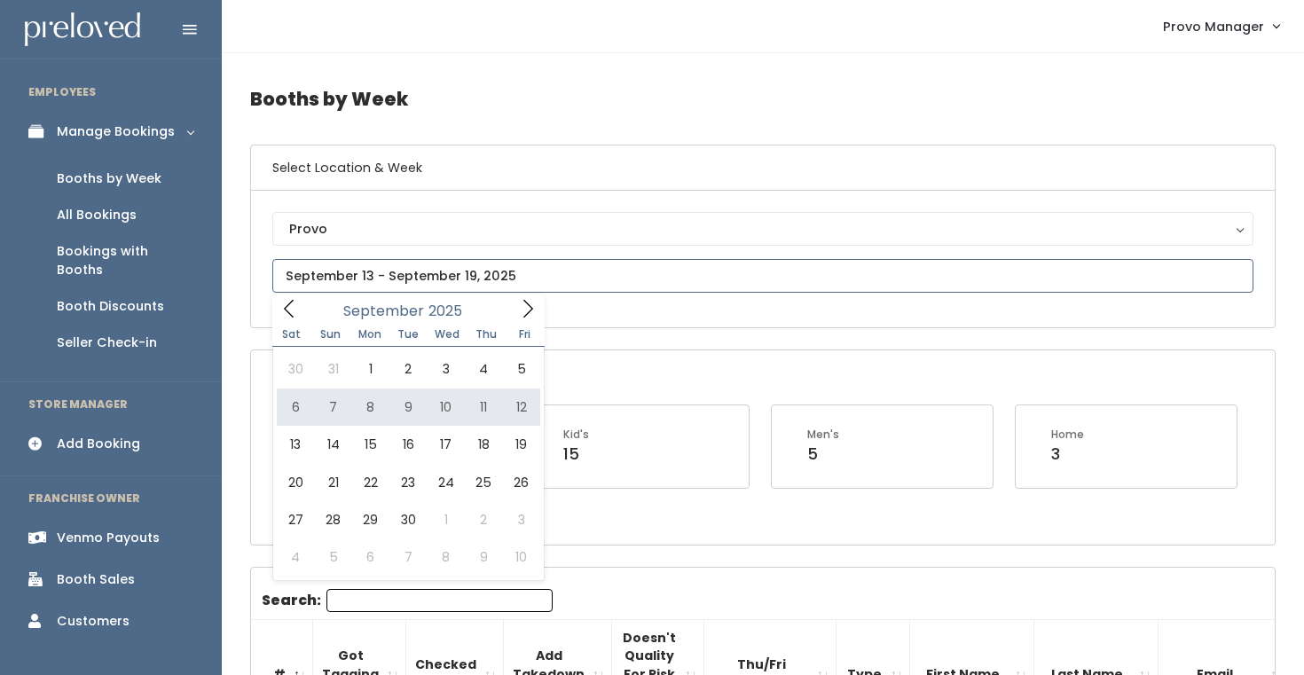
type input "September 6 to September 12"
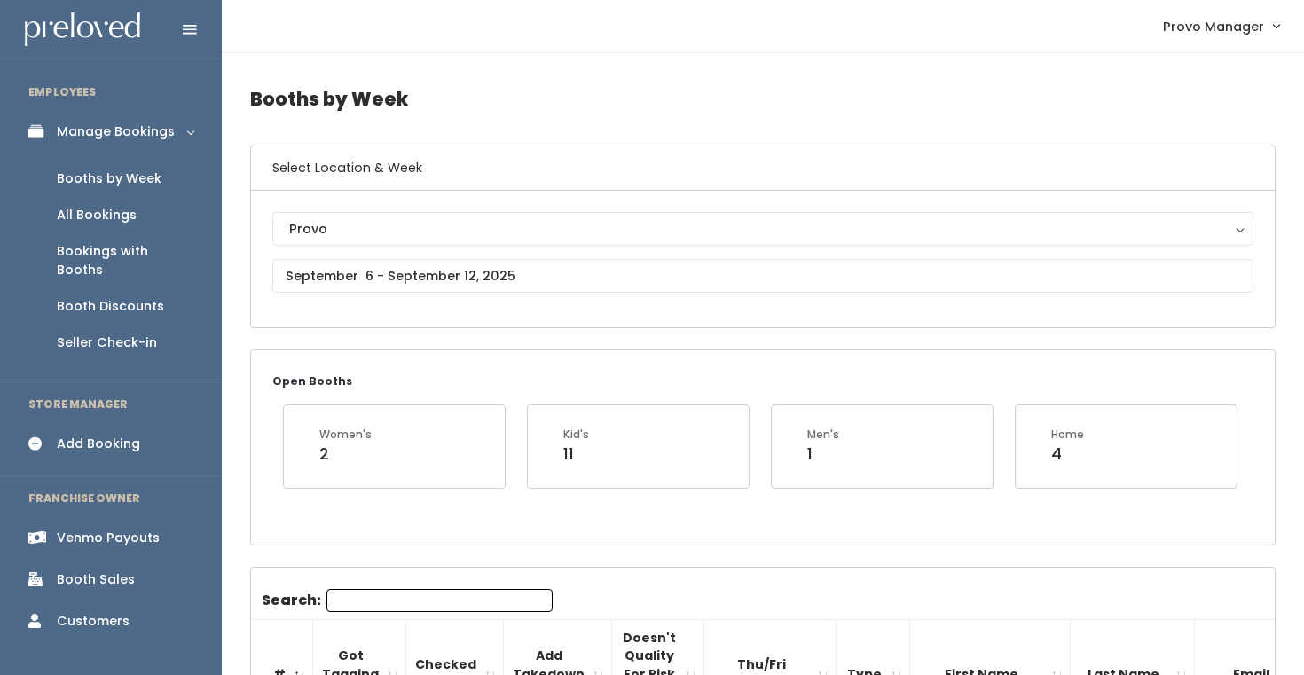
click at [407, 590] on input "Search:" at bounding box center [439, 600] width 226 height 23
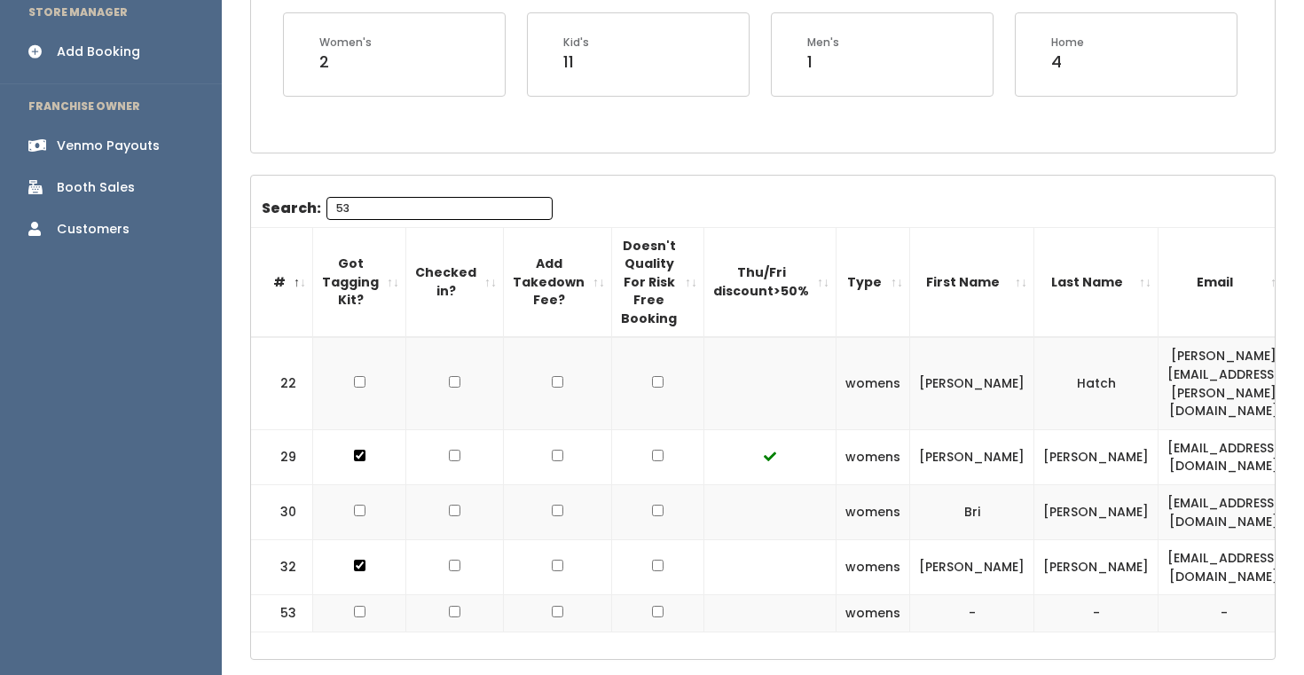
scroll to position [446, 0]
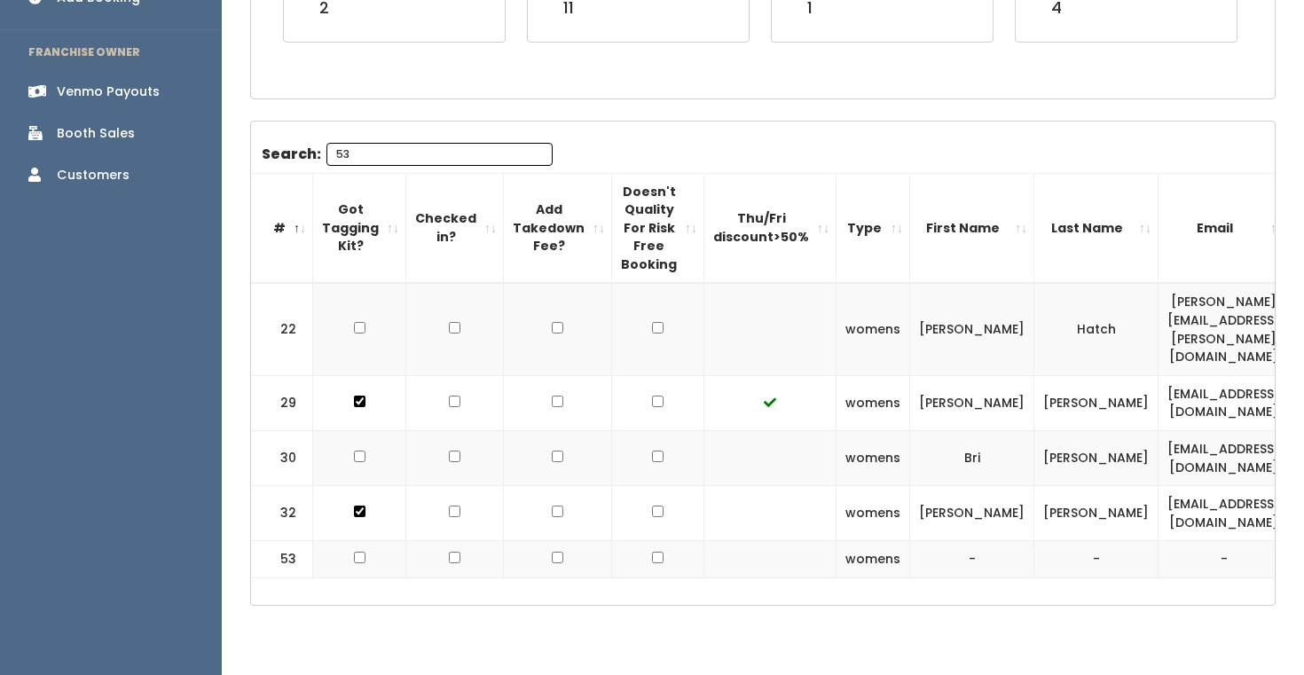
type input "53"
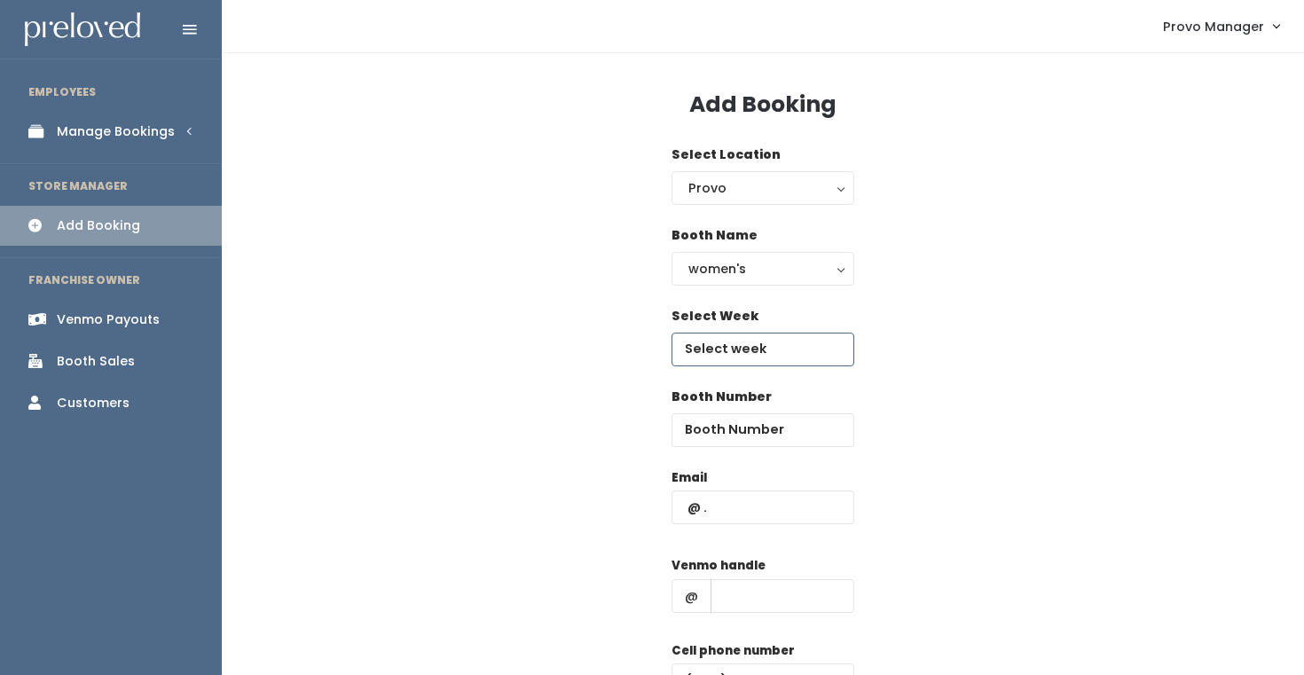
click at [703, 343] on input "text" at bounding box center [763, 350] width 183 height 34
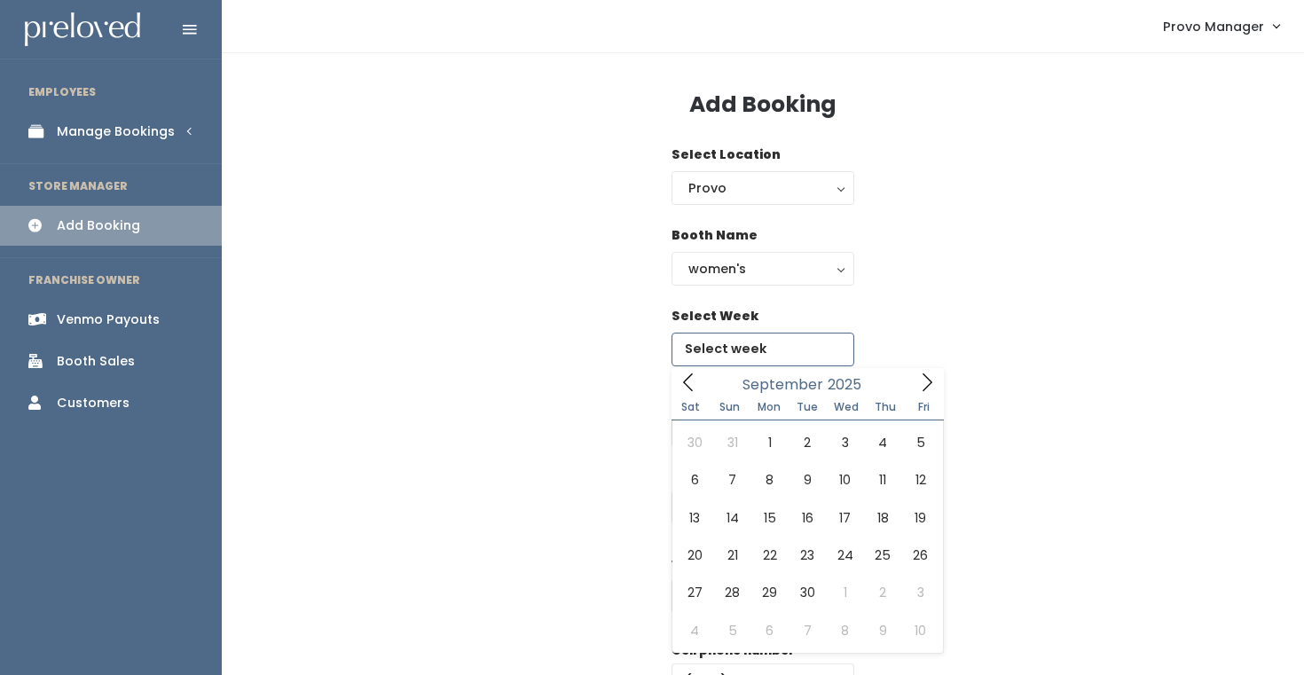
click at [923, 389] on icon at bounding box center [928, 382] width 10 height 18
type input "[DATE] to [DATE]"
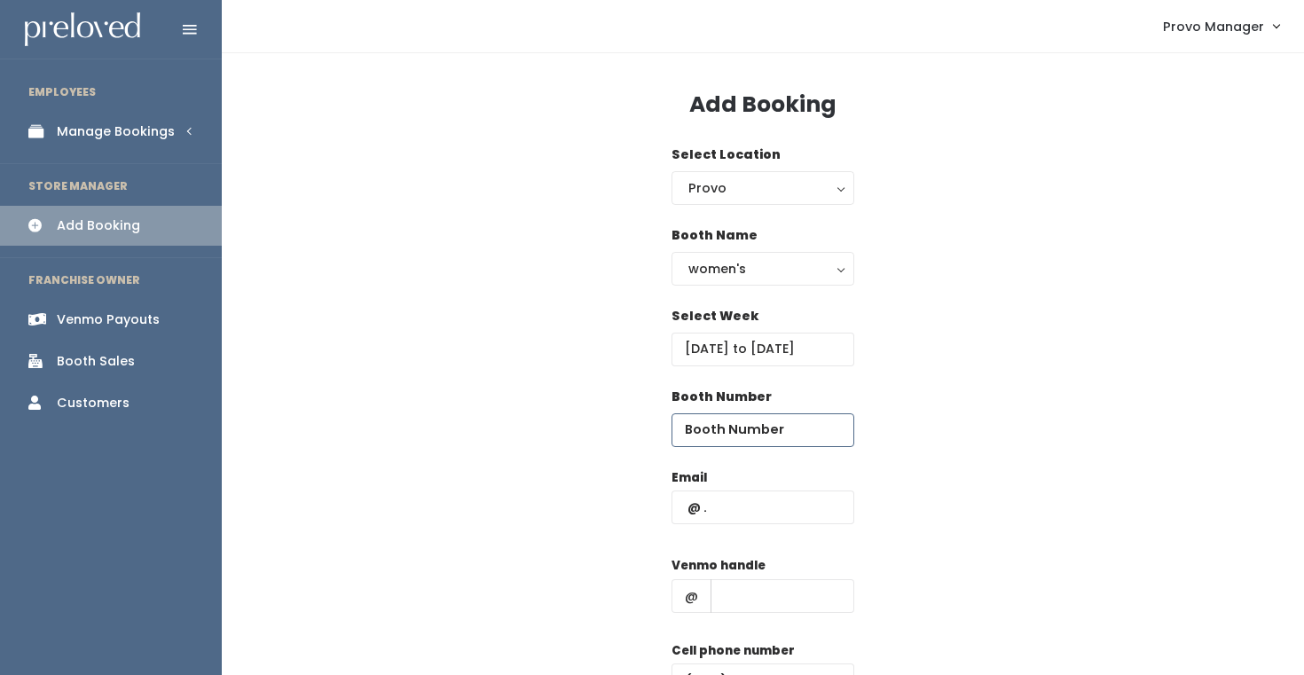
click at [748, 429] on input "number" at bounding box center [763, 430] width 183 height 34
type input "53"
click at [743, 512] on input "text" at bounding box center [763, 508] width 183 height 34
paste input "[EMAIL_ADDRESS][DOMAIN_NAME]"
type input "slbrodie14@gmail.com"
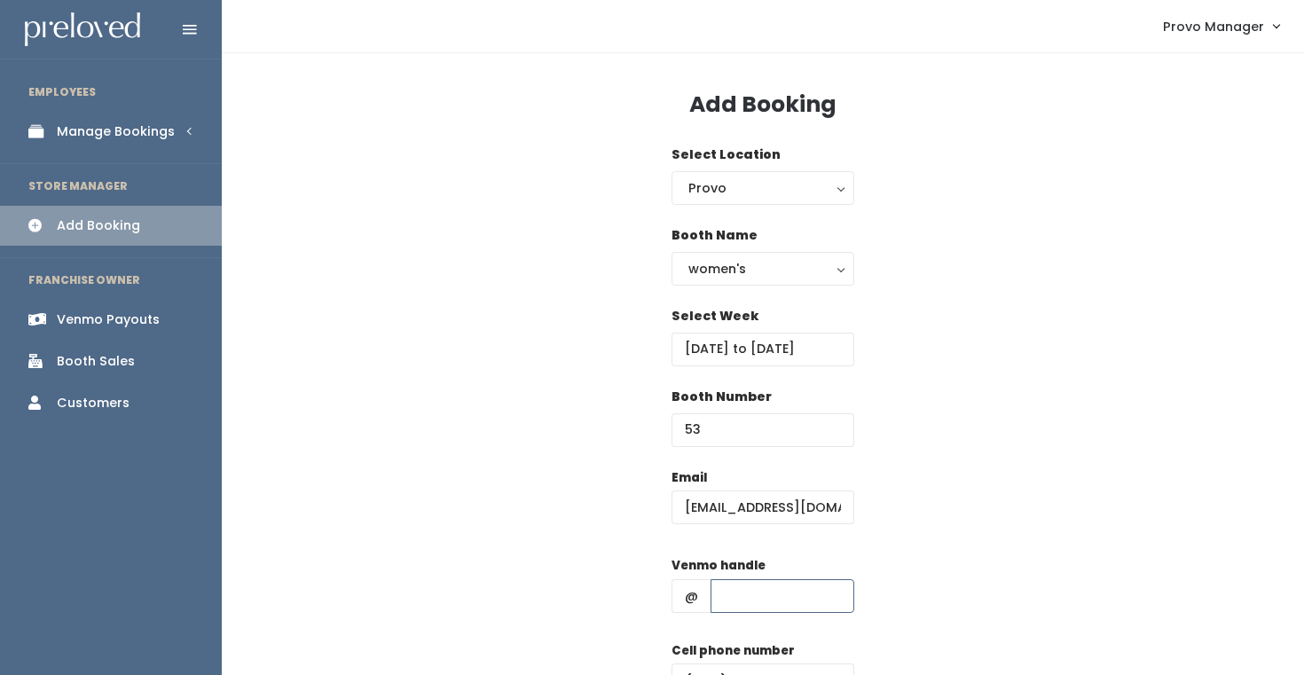
click at [758, 598] on input "text" at bounding box center [783, 596] width 144 height 34
type input "d"
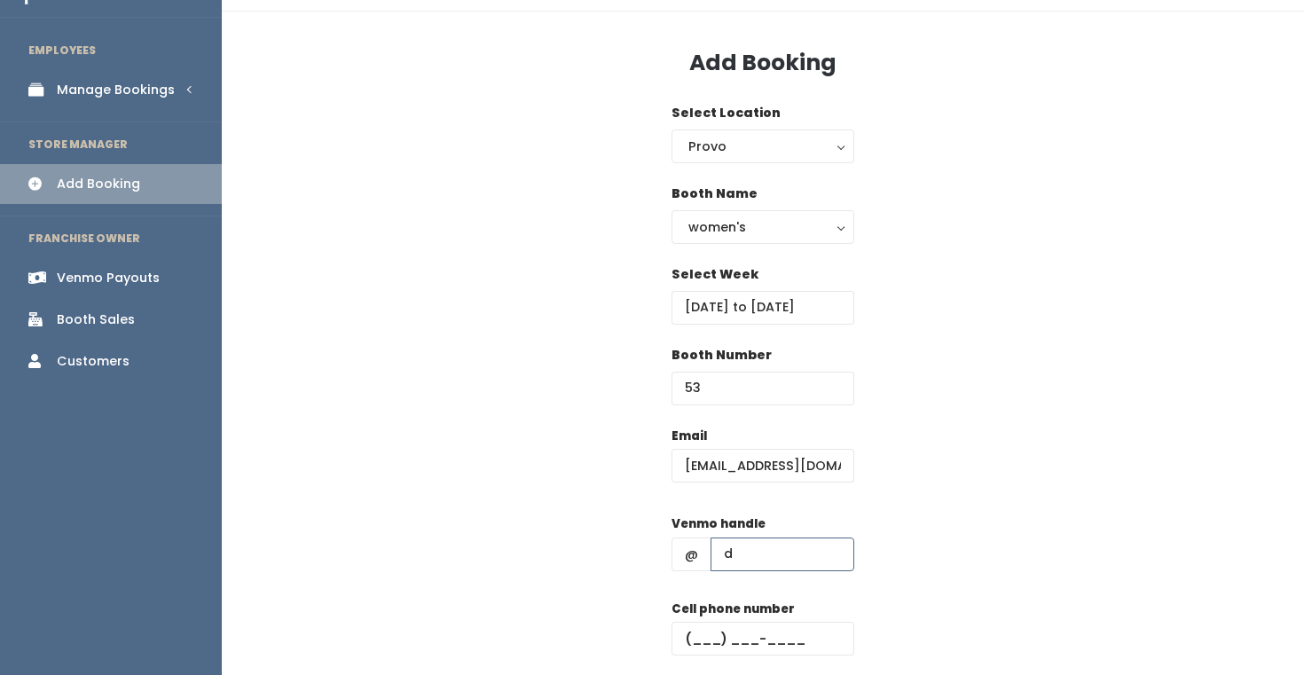
scroll to position [55, 0]
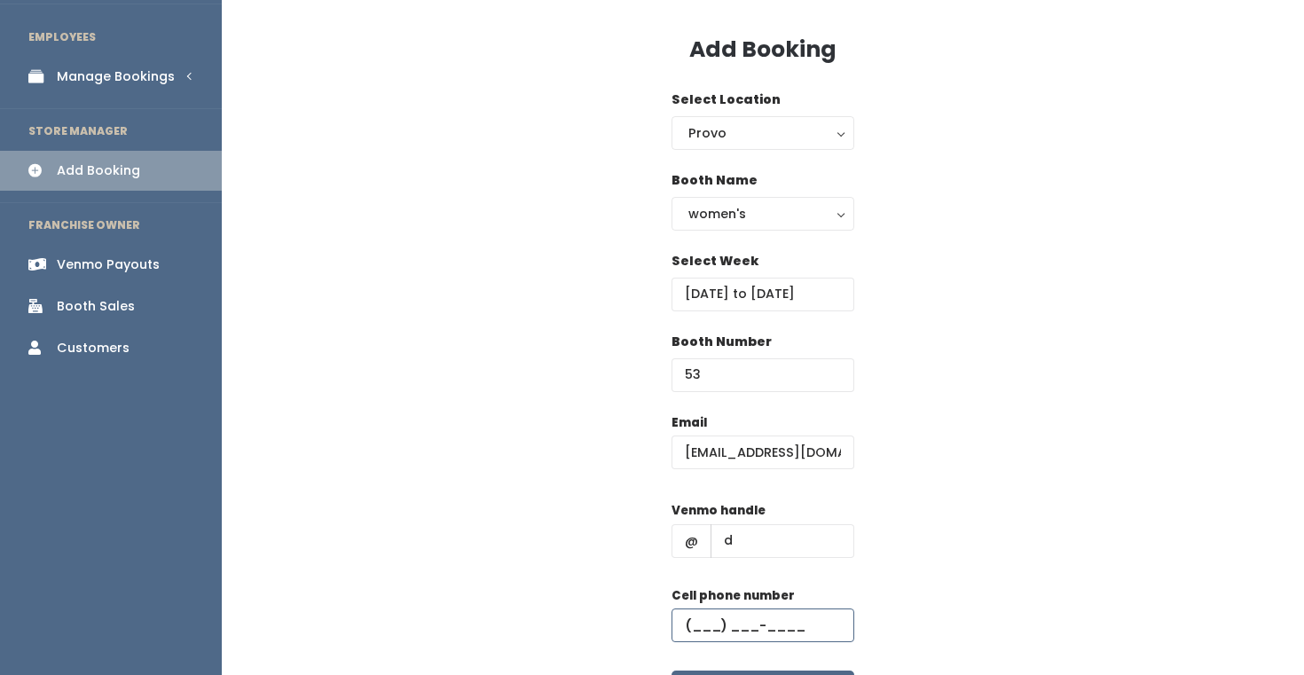
click at [784, 615] on input "text" at bounding box center [763, 626] width 183 height 34
type input "(555) 555-5555"
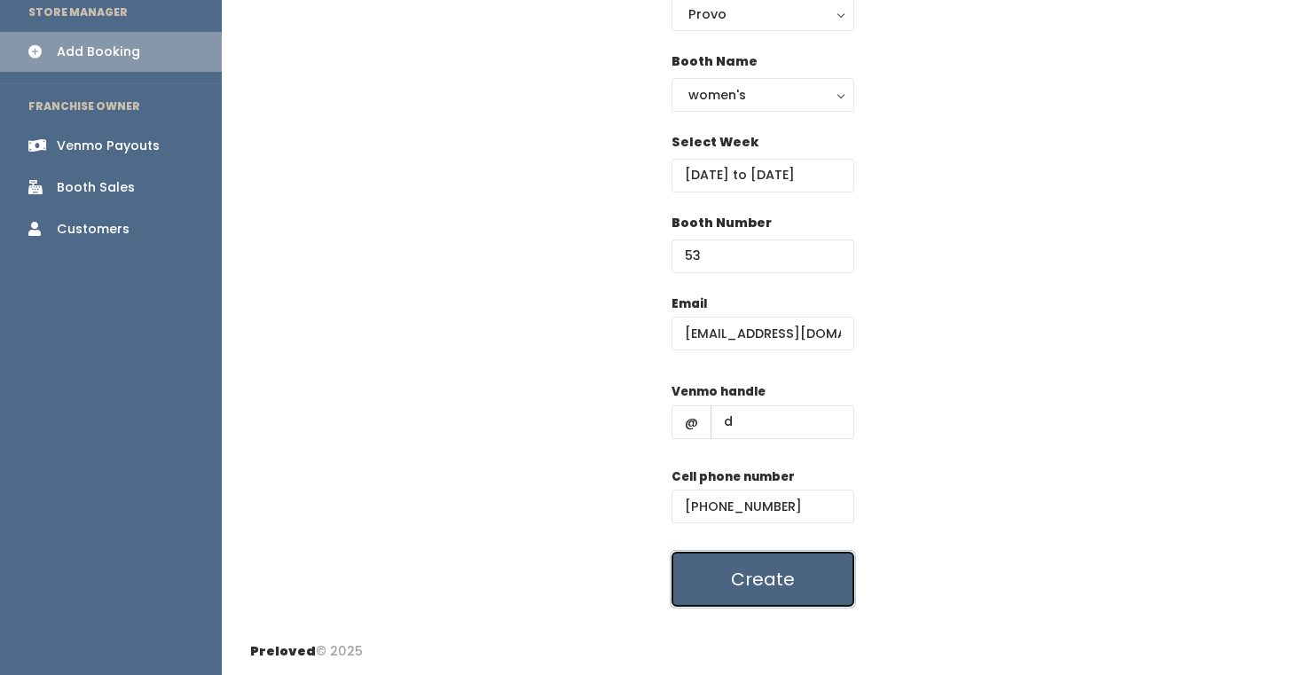
click at [786, 574] on button "Create" at bounding box center [763, 579] width 183 height 55
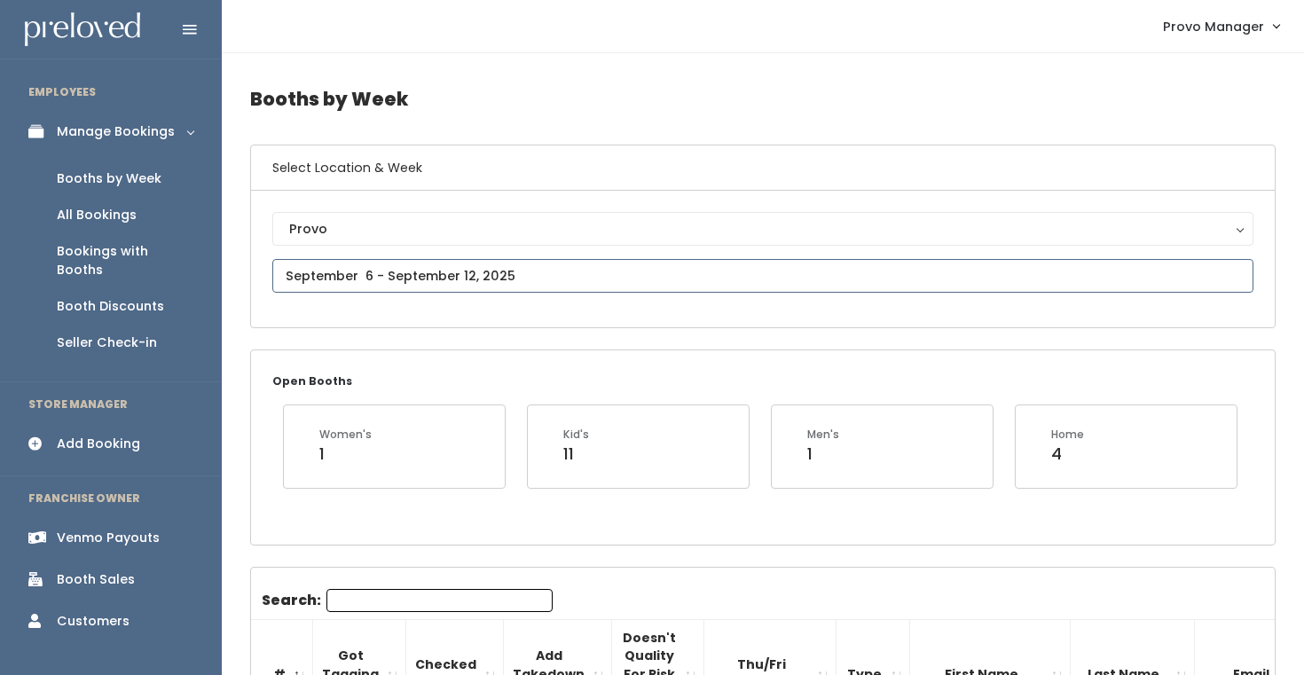
click at [412, 284] on input "text" at bounding box center [762, 276] width 981 height 34
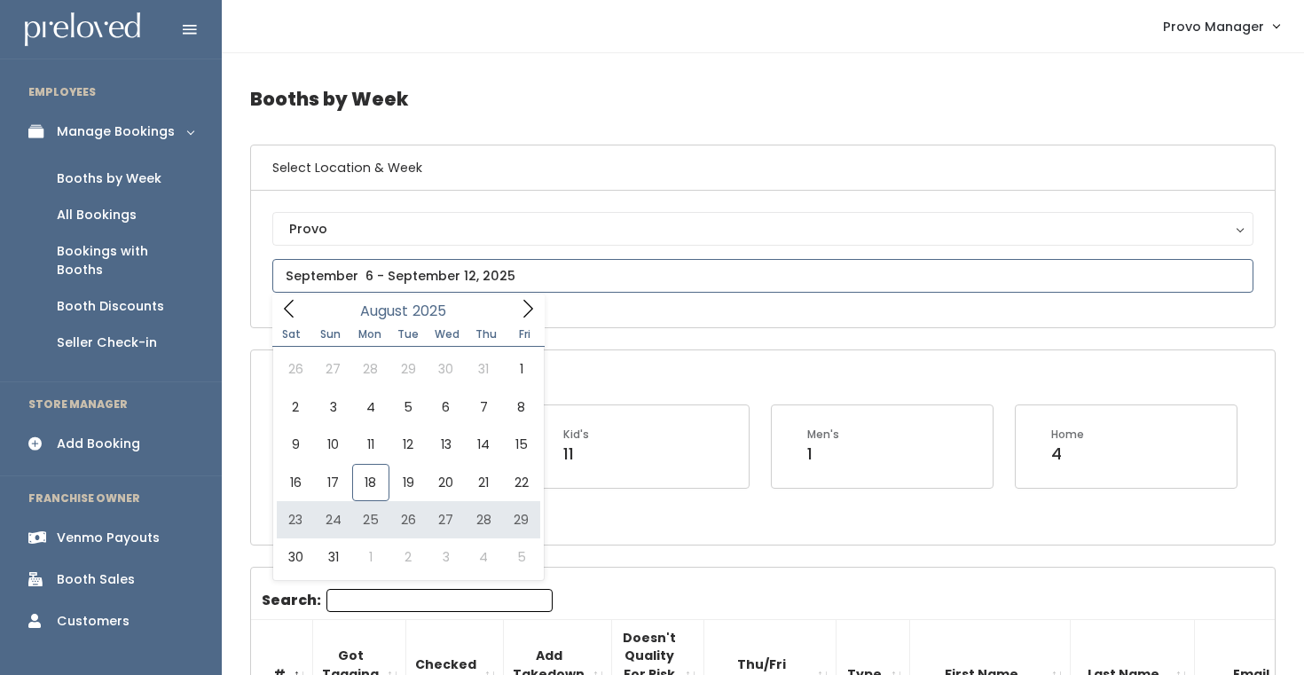
type input "August 23 to August 29"
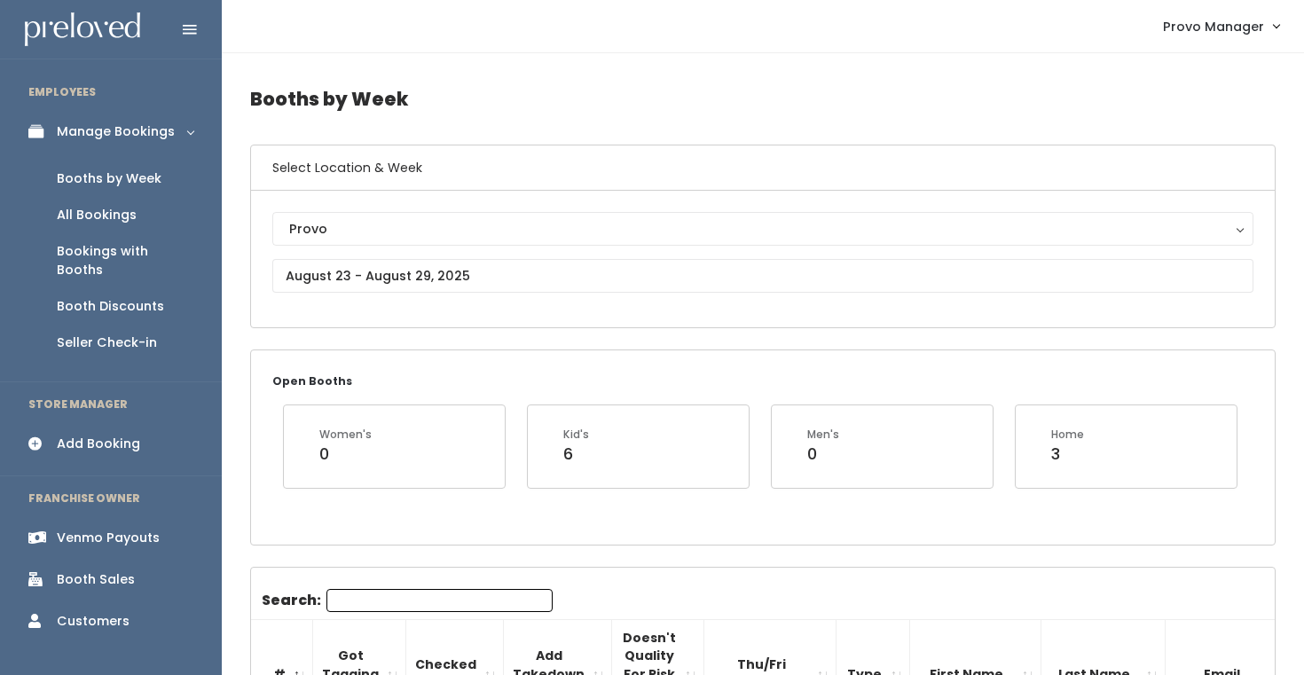
click at [370, 602] on input "Search:" at bounding box center [439, 600] width 226 height 23
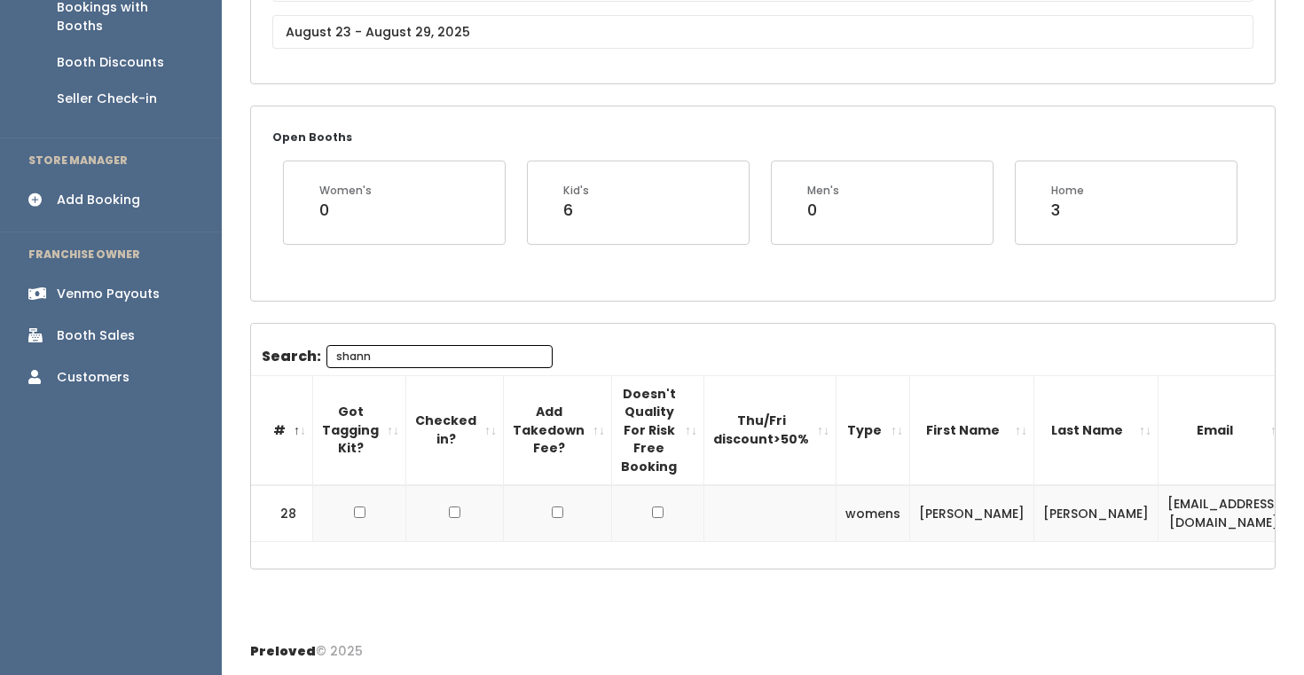
scroll to position [0, 165]
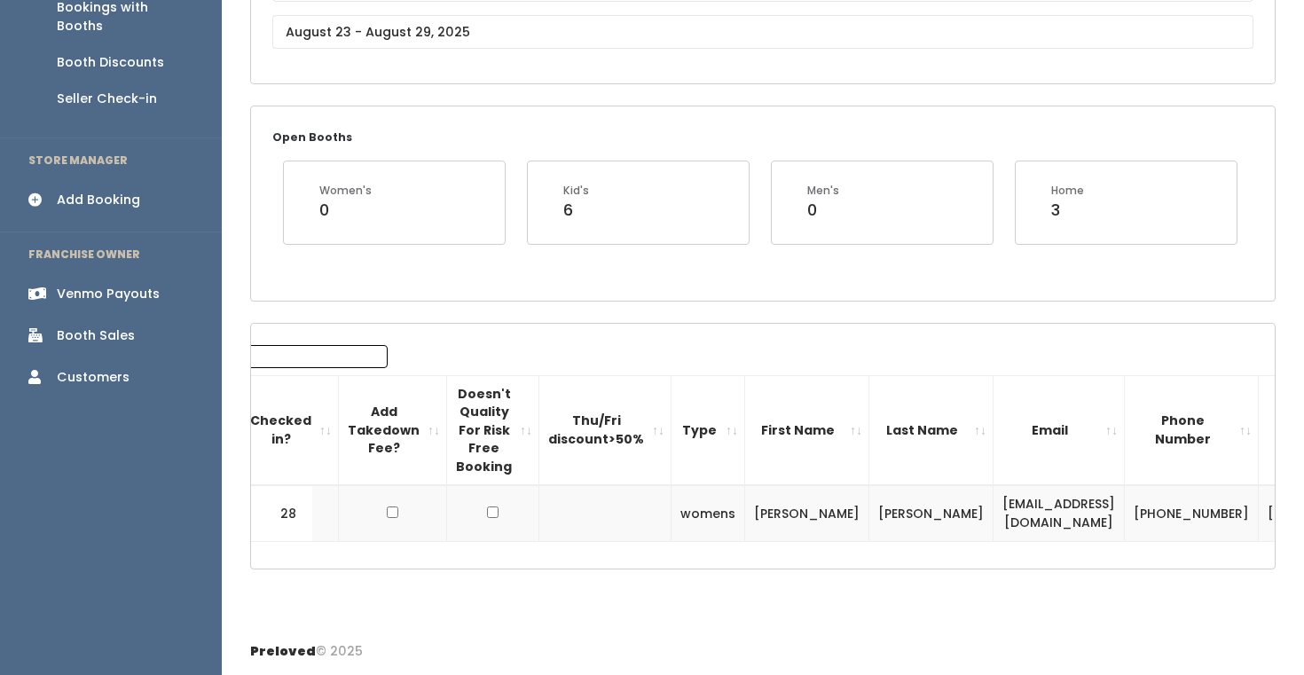
type input "shann"
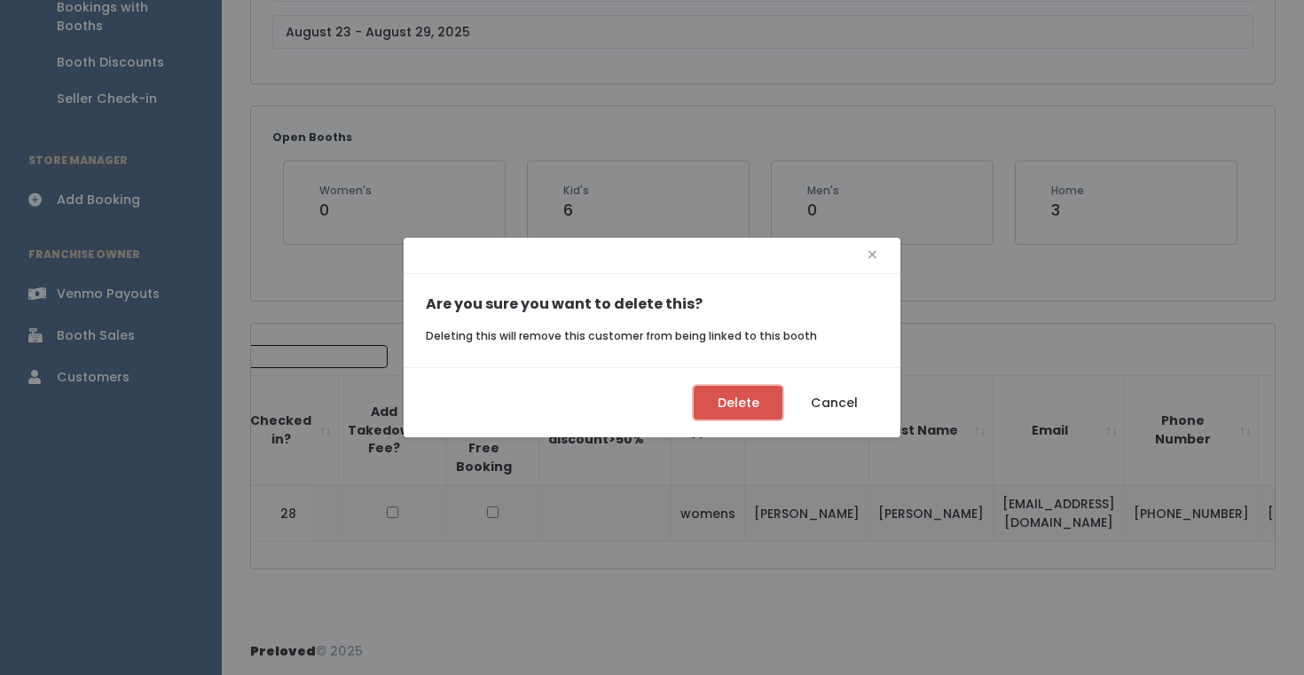
click at [770, 405] on button "Delete" at bounding box center [738, 403] width 89 height 34
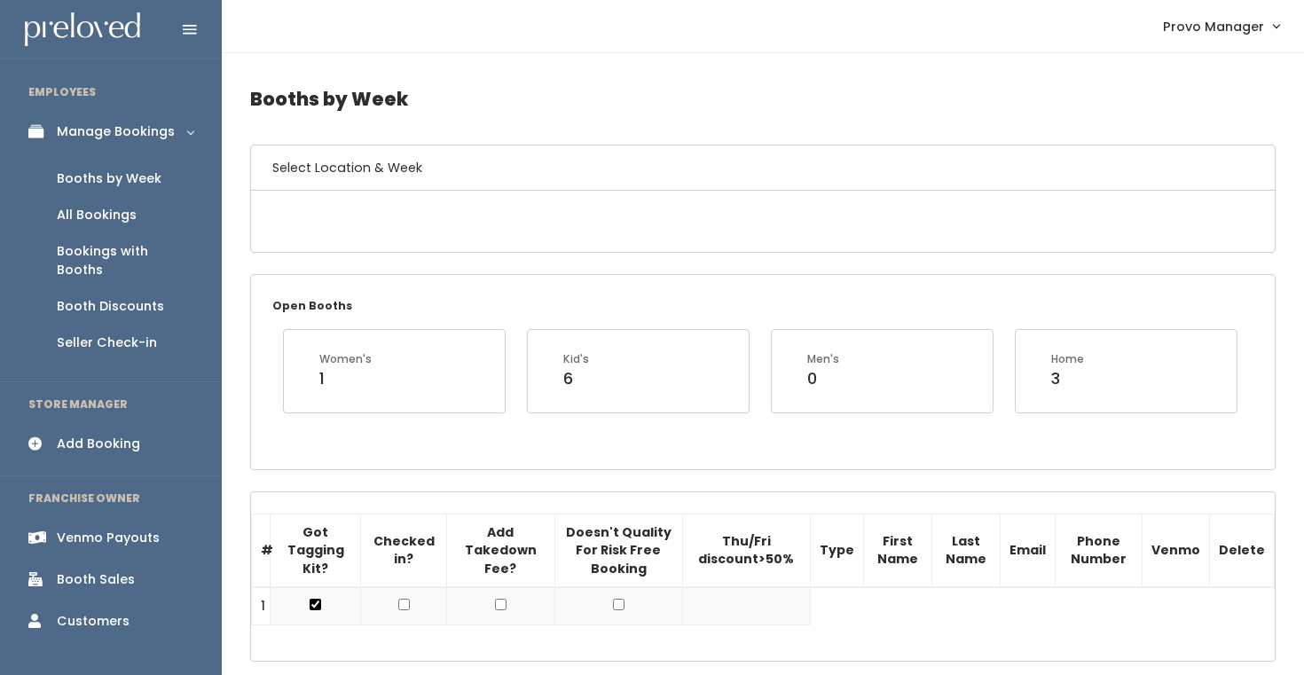
scroll to position [243, 0]
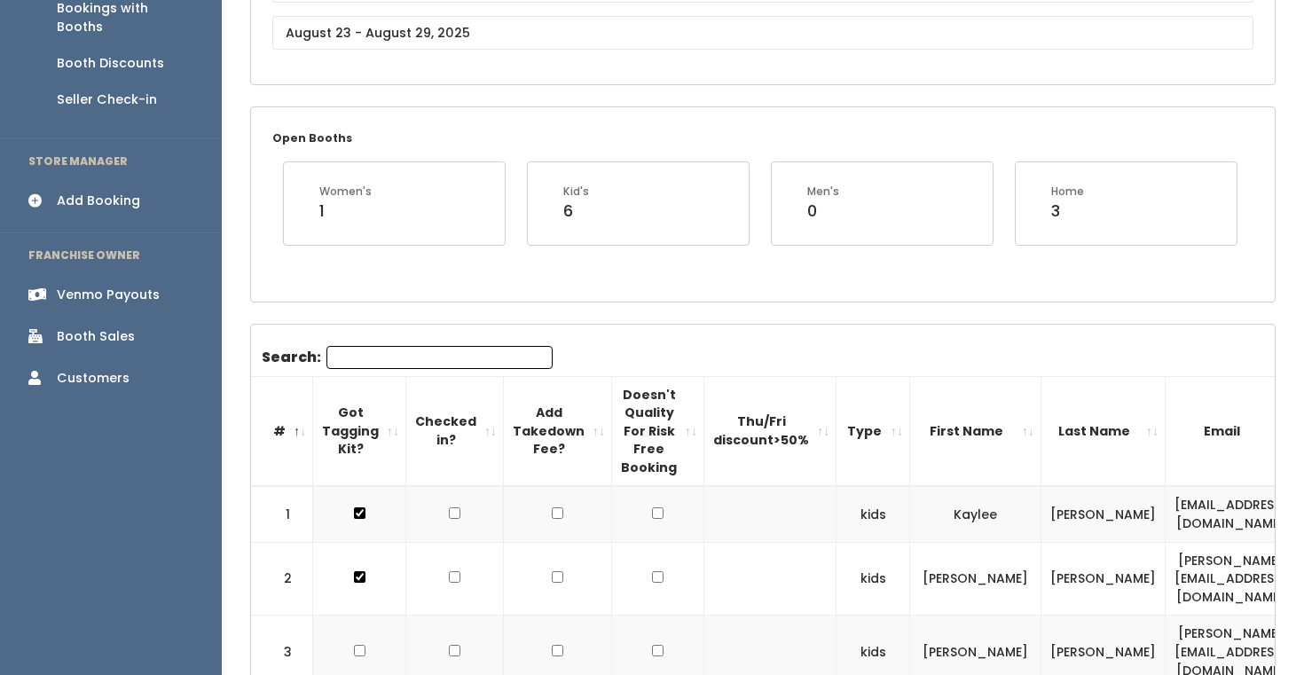
click at [357, 351] on input "Search:" at bounding box center [439, 357] width 226 height 23
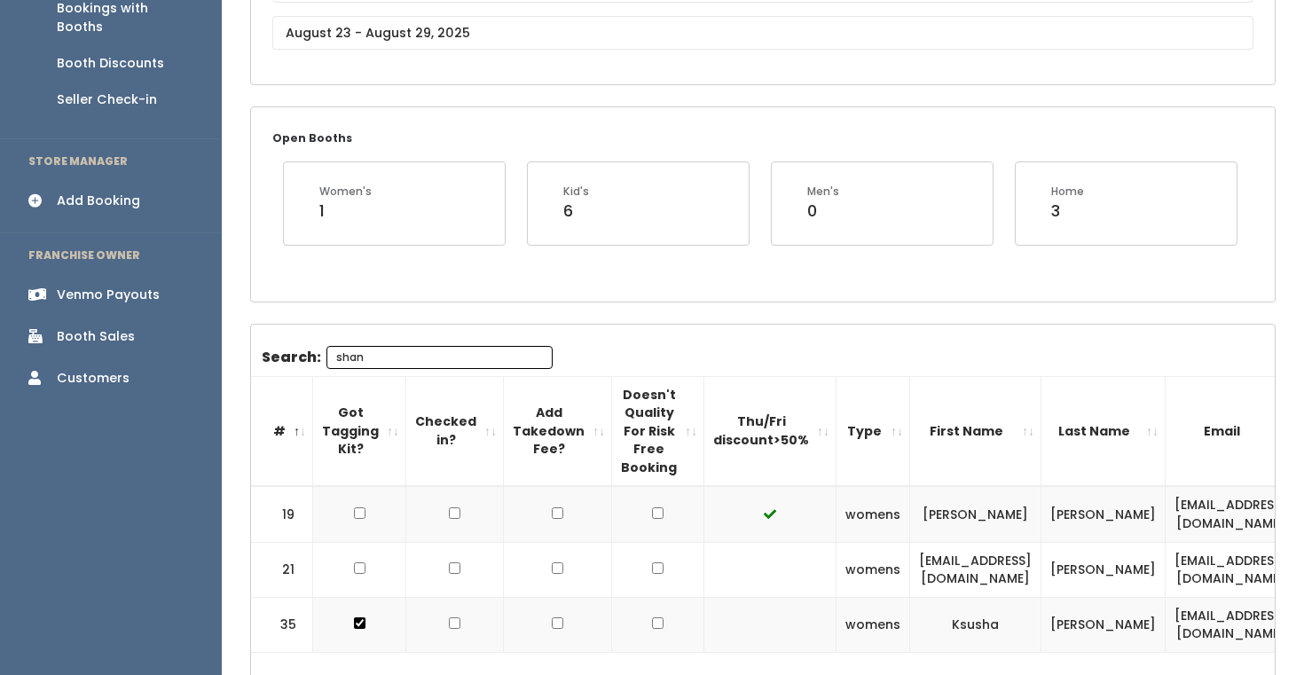
scroll to position [225, 0]
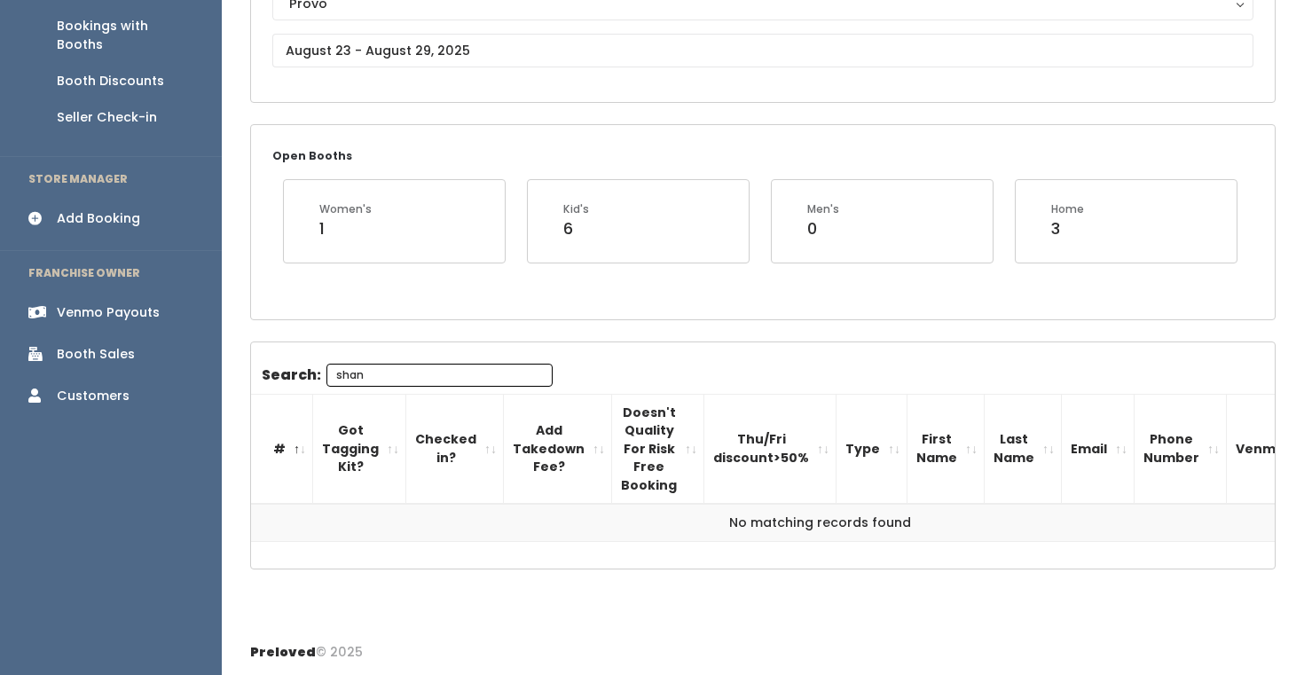
type input "shan"
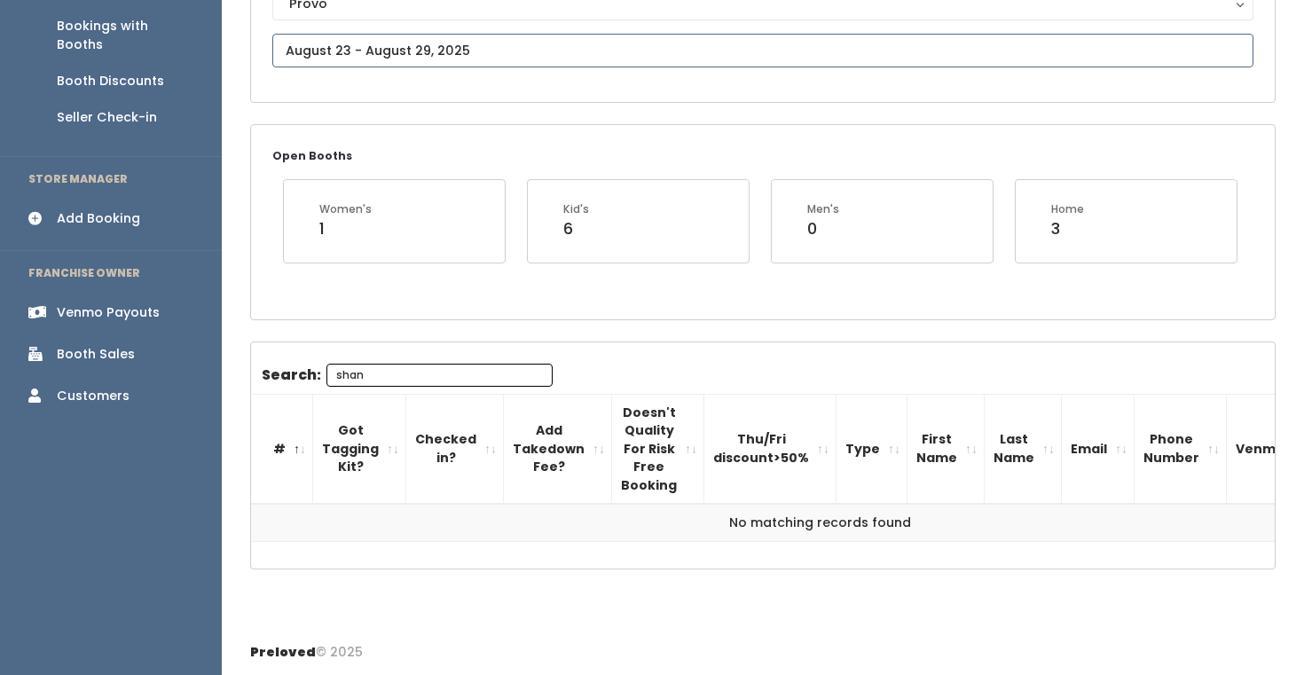
click at [418, 49] on input "text" at bounding box center [762, 51] width 981 height 34
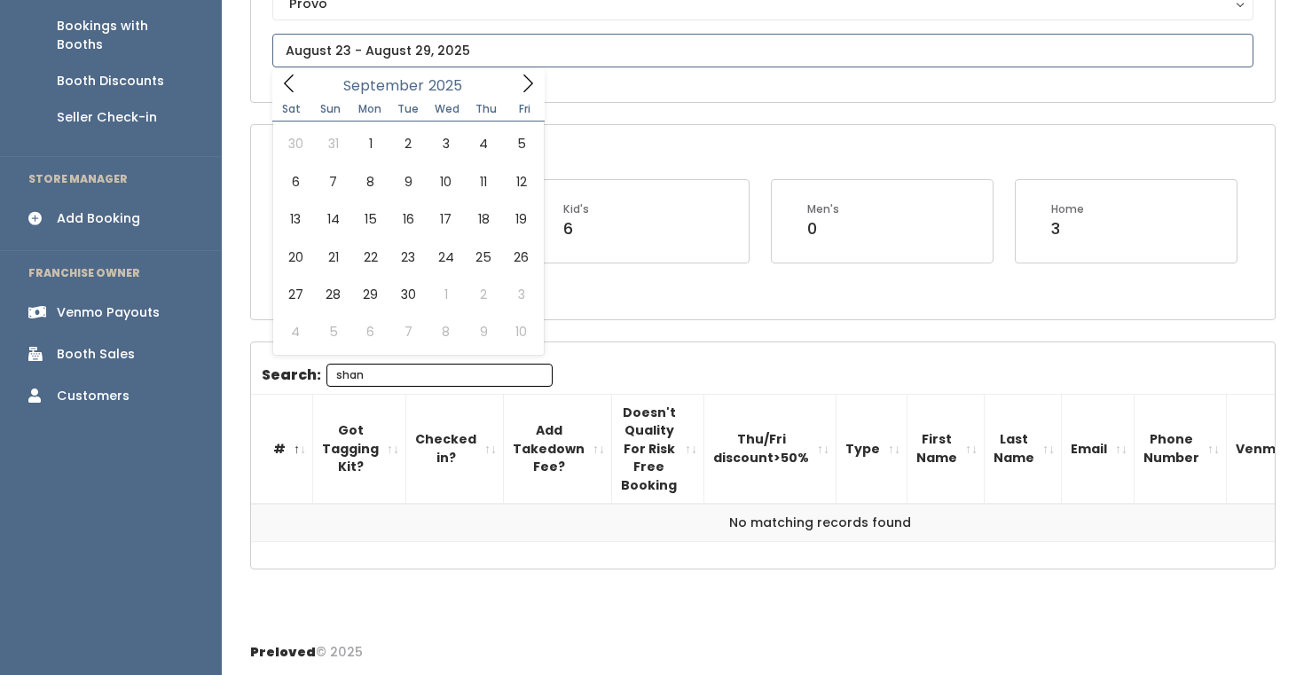
click at [515, 87] on span at bounding box center [528, 82] width 34 height 27
type input "September 6 to September 12"
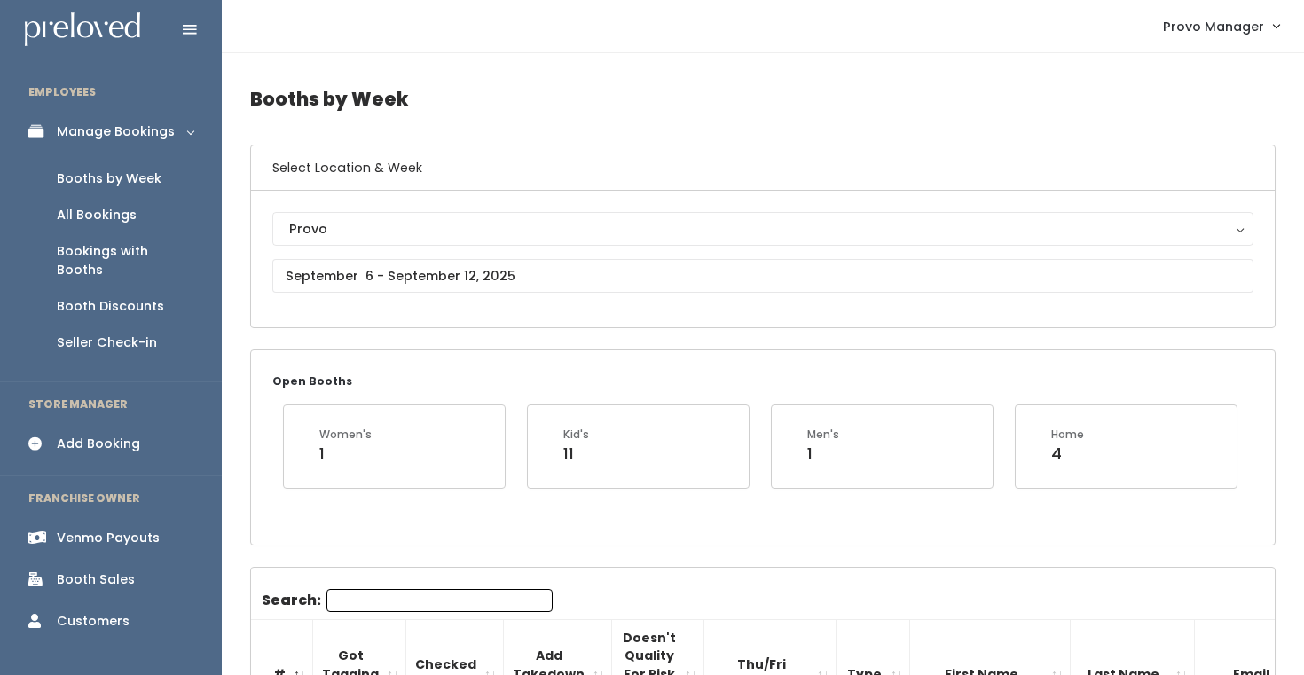
click at [358, 597] on input "Search:" at bounding box center [439, 600] width 226 height 23
type input "shan"
